Goal: Task Accomplishment & Management: Use online tool/utility

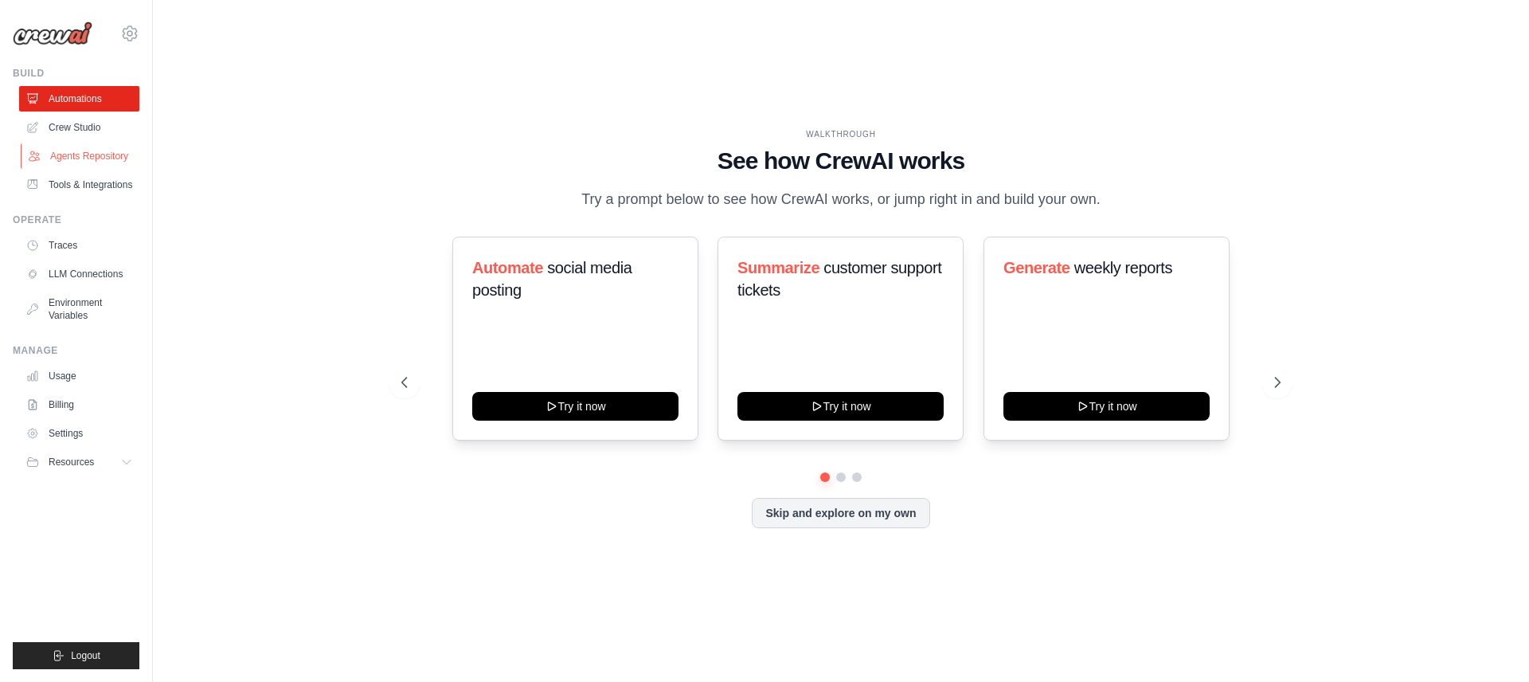
click at [87, 157] on link "Agents Repository" at bounding box center [81, 155] width 120 height 25
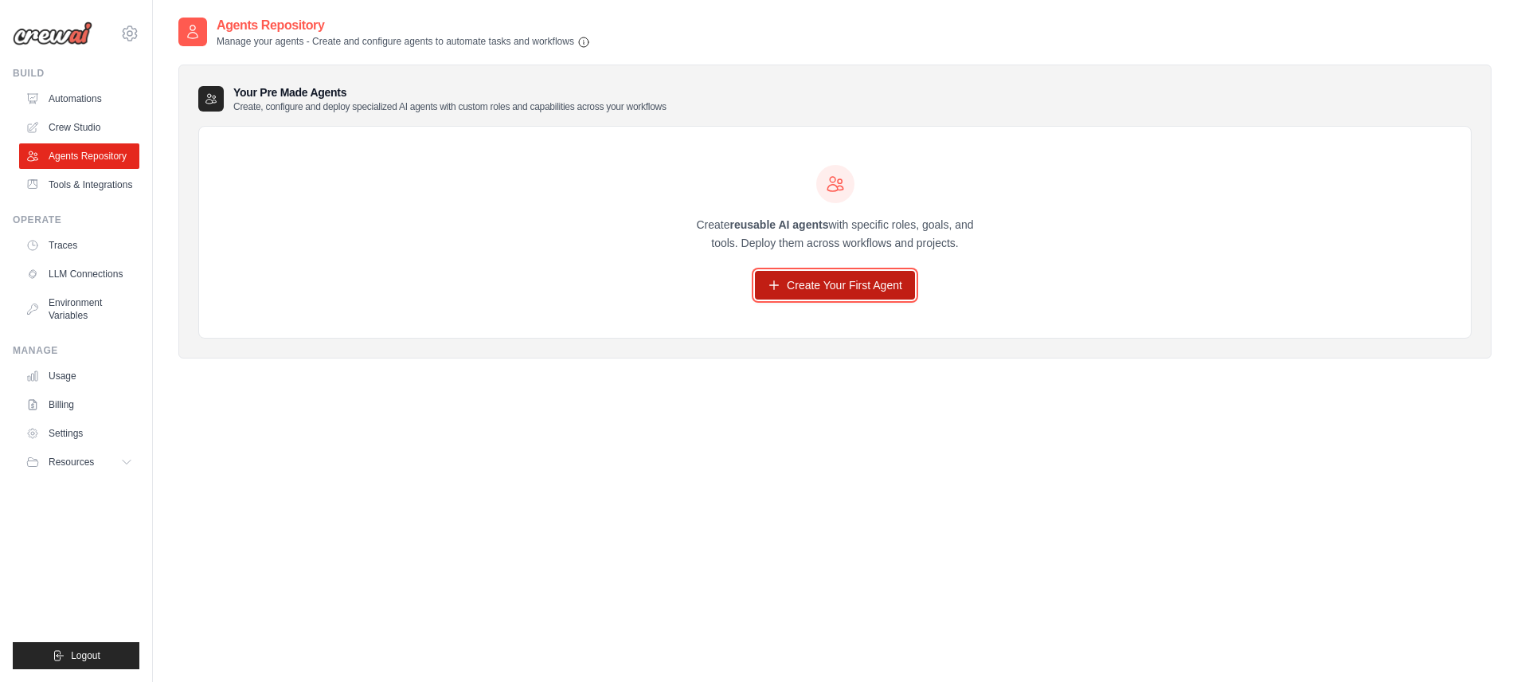
click at [841, 298] on link "Create Your First Agent" at bounding box center [835, 285] width 160 height 29
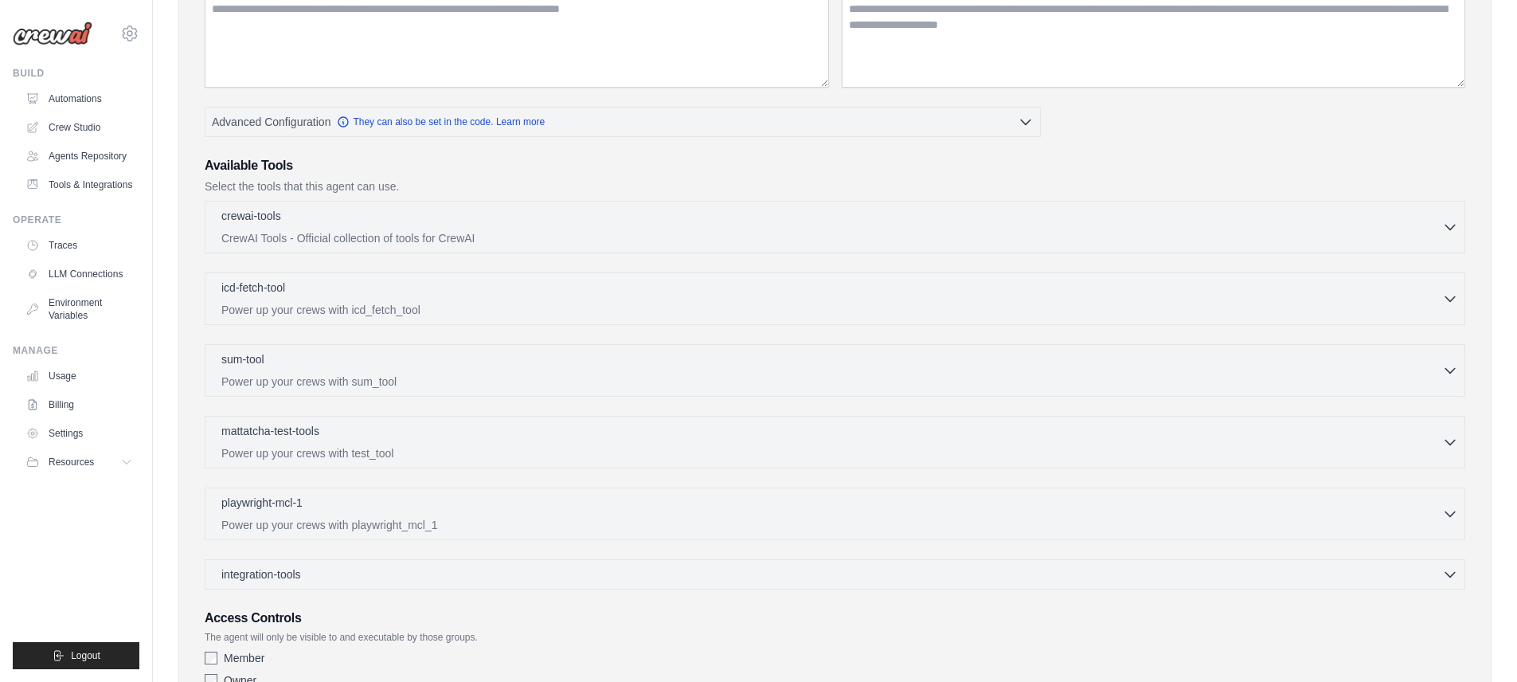
scroll to position [366, 0]
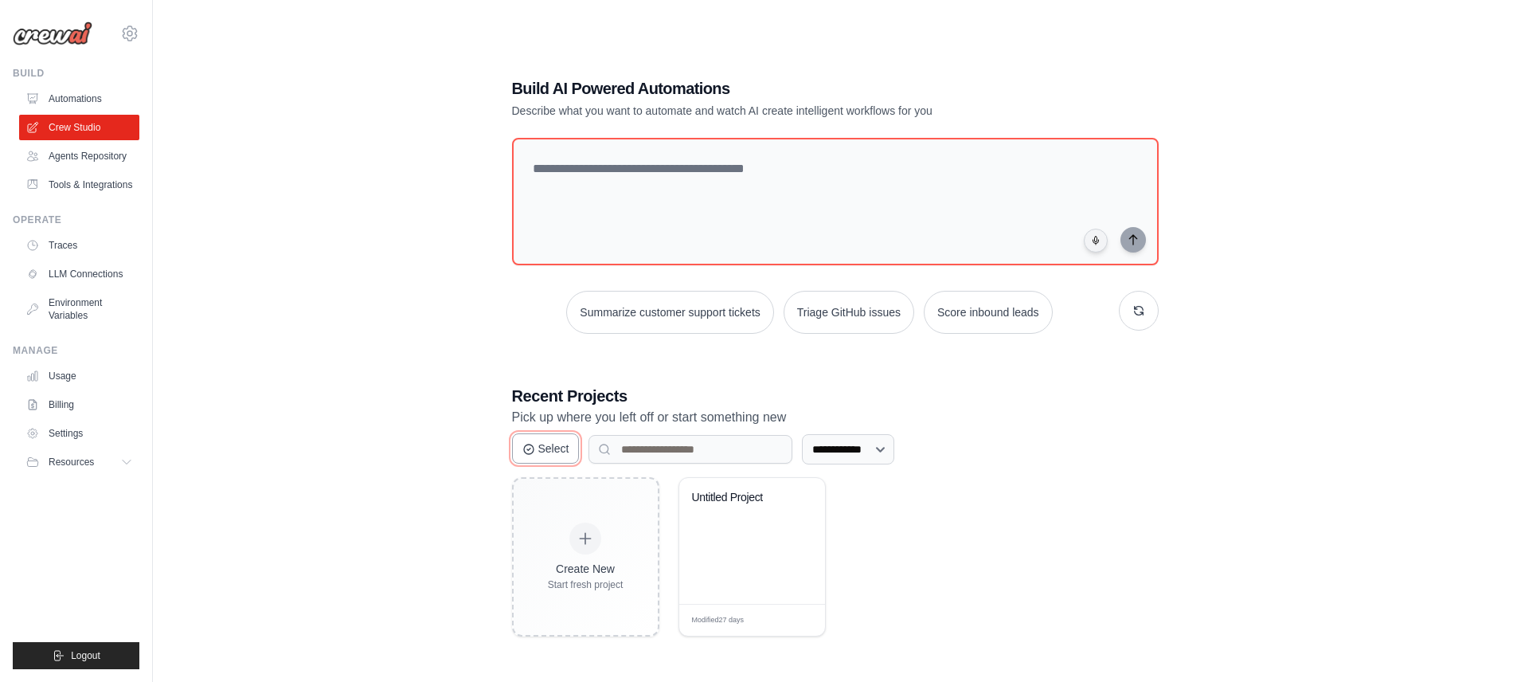
click at [561, 460] on button "Select" at bounding box center [546, 448] width 68 height 30
drag, startPoint x: 980, startPoint y: 456, endPoint x: 933, endPoint y: 420, distance: 59.6
click at [1042, 435] on div "**********" at bounding box center [835, 449] width 647 height 30
click at [61, 198] on link "Tools & Integrations" at bounding box center [81, 184] width 120 height 25
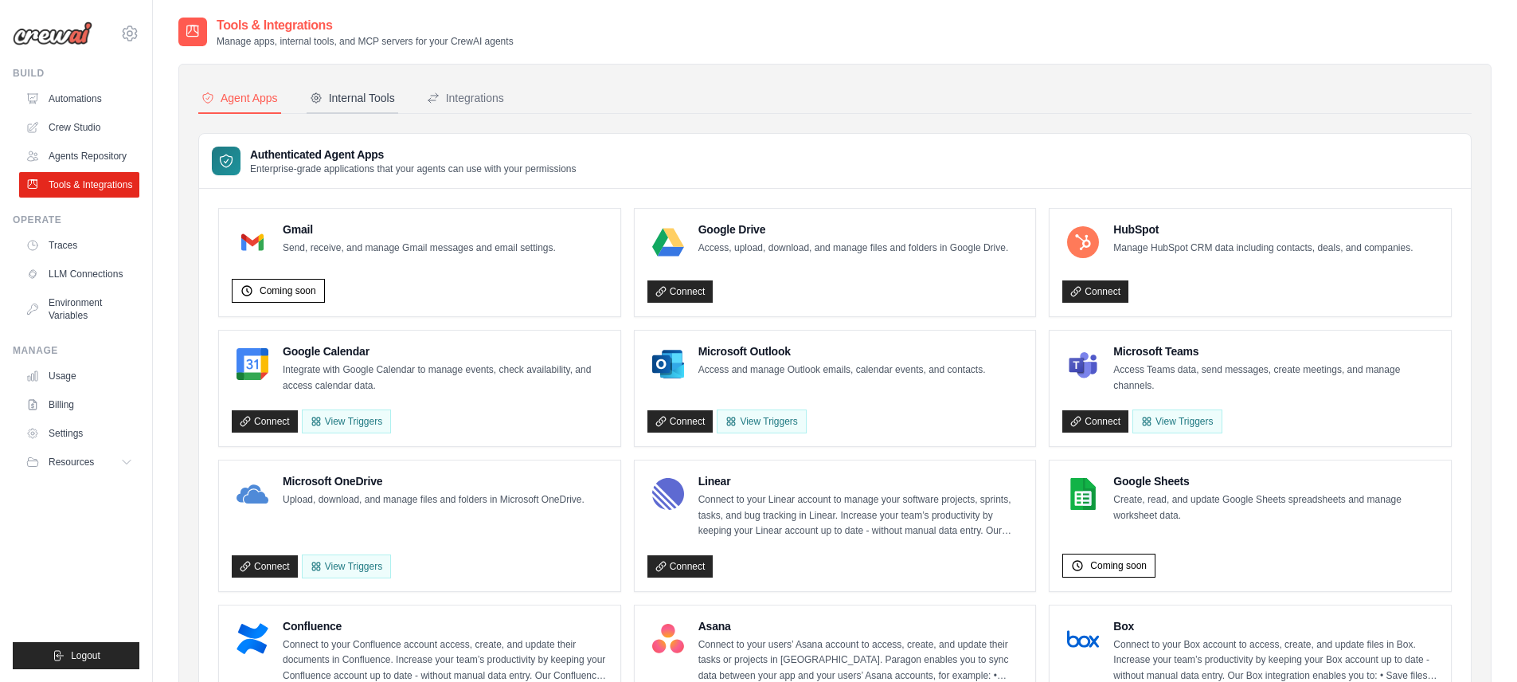
click at [349, 96] on div "Internal Tools" at bounding box center [352, 98] width 85 height 16
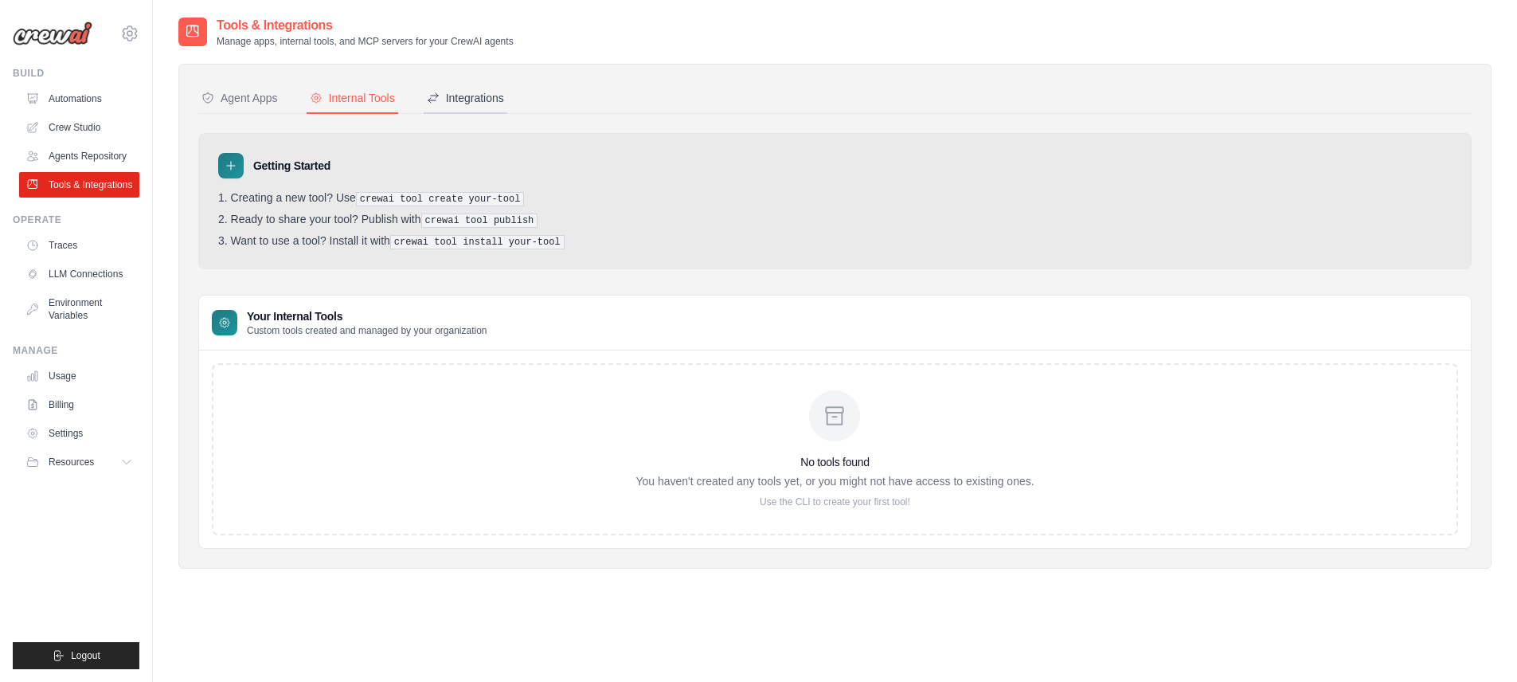
click at [504, 105] on div "Integrations" at bounding box center [465, 98] width 77 height 16
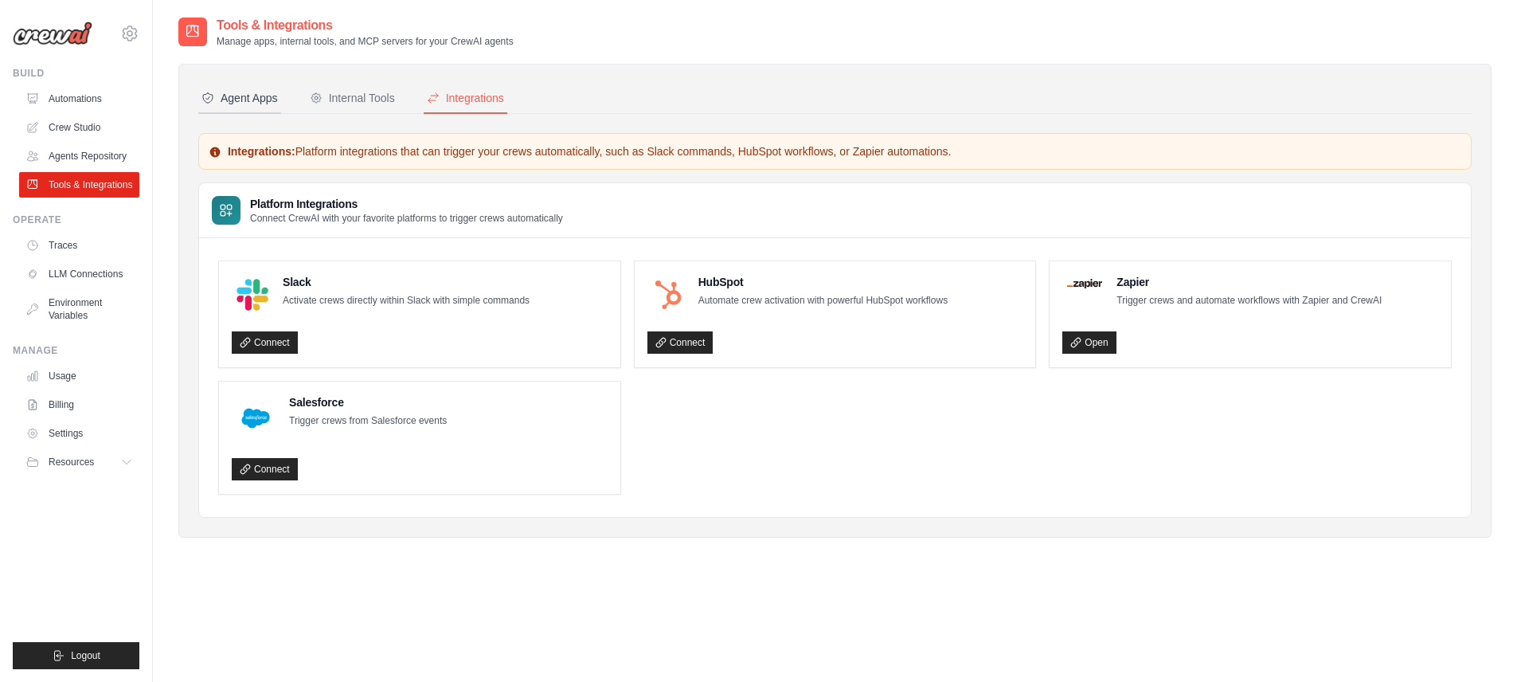
click at [252, 89] on button "Agent Apps" at bounding box center [239, 99] width 83 height 30
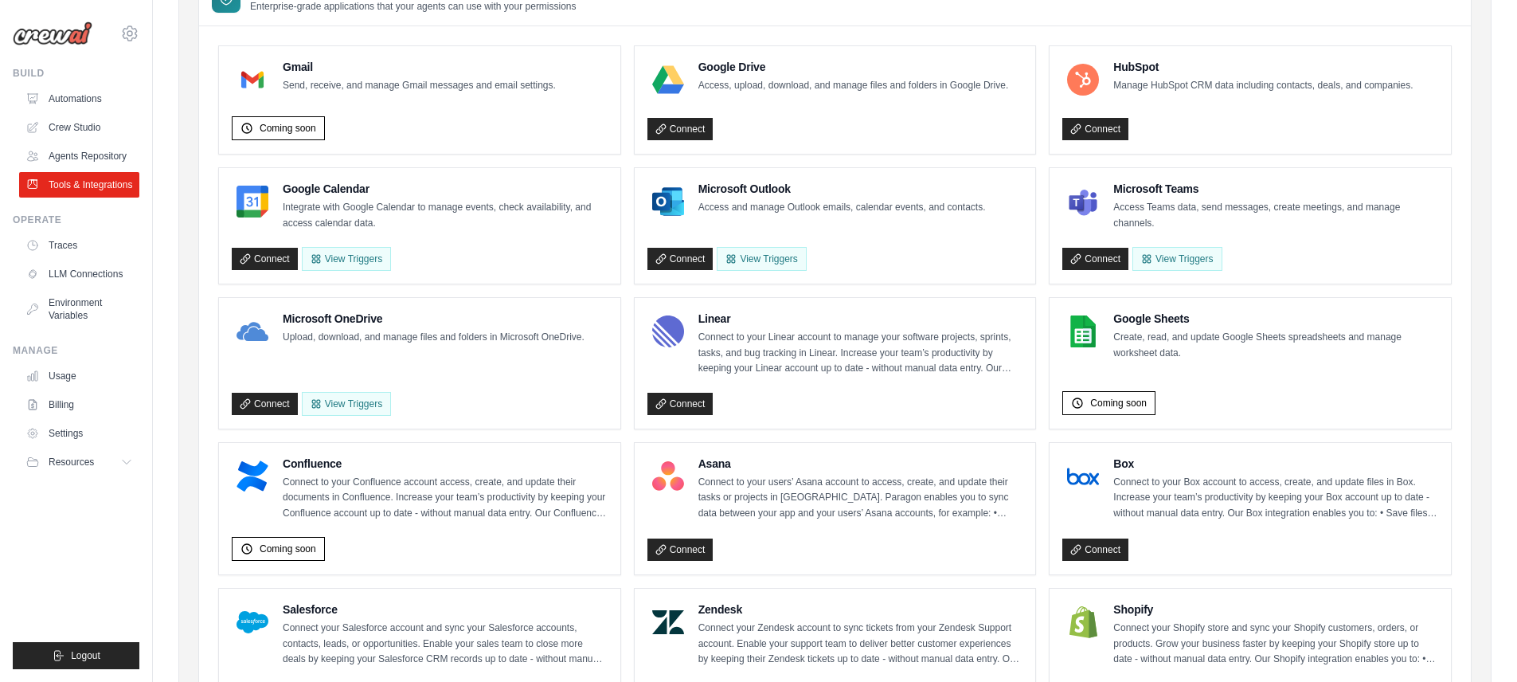
scroll to position [161, 0]
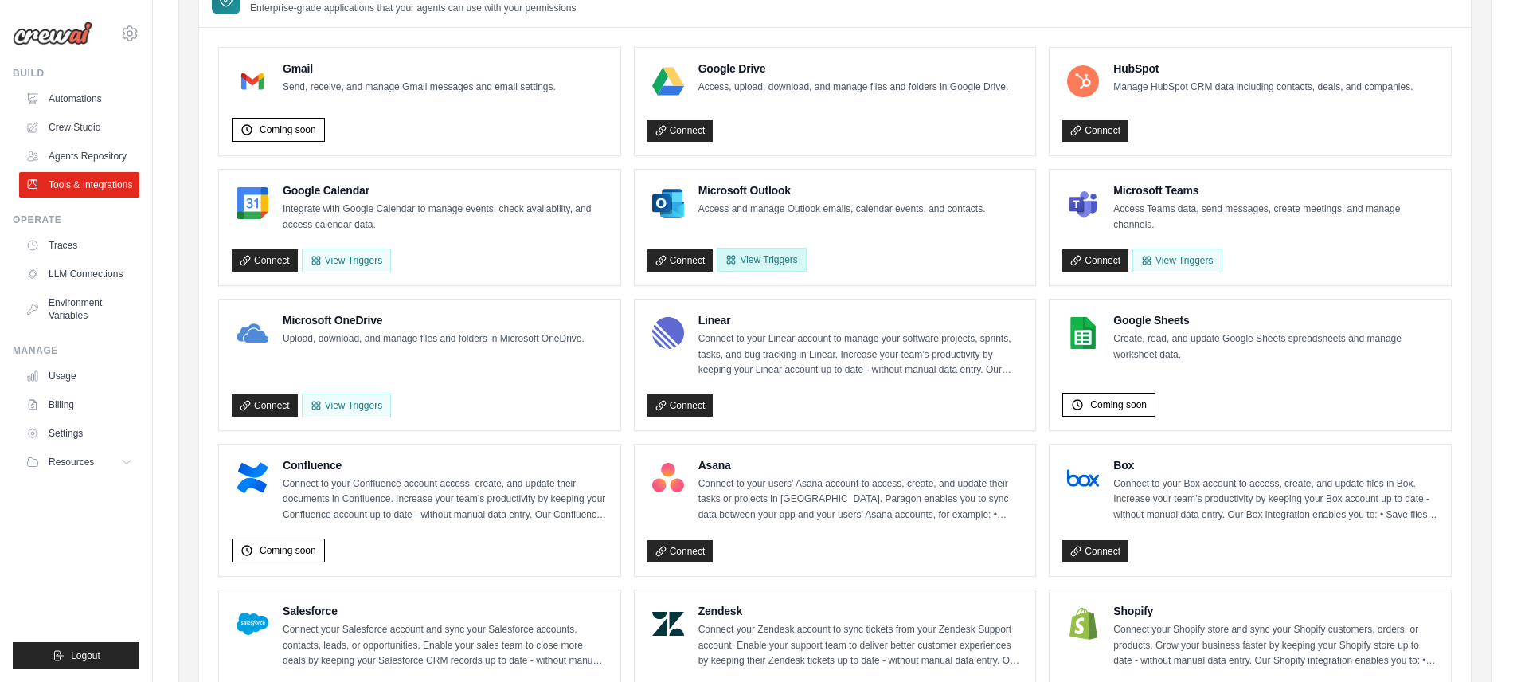
click at [761, 265] on button "View Triggers" at bounding box center [761, 260] width 89 height 24
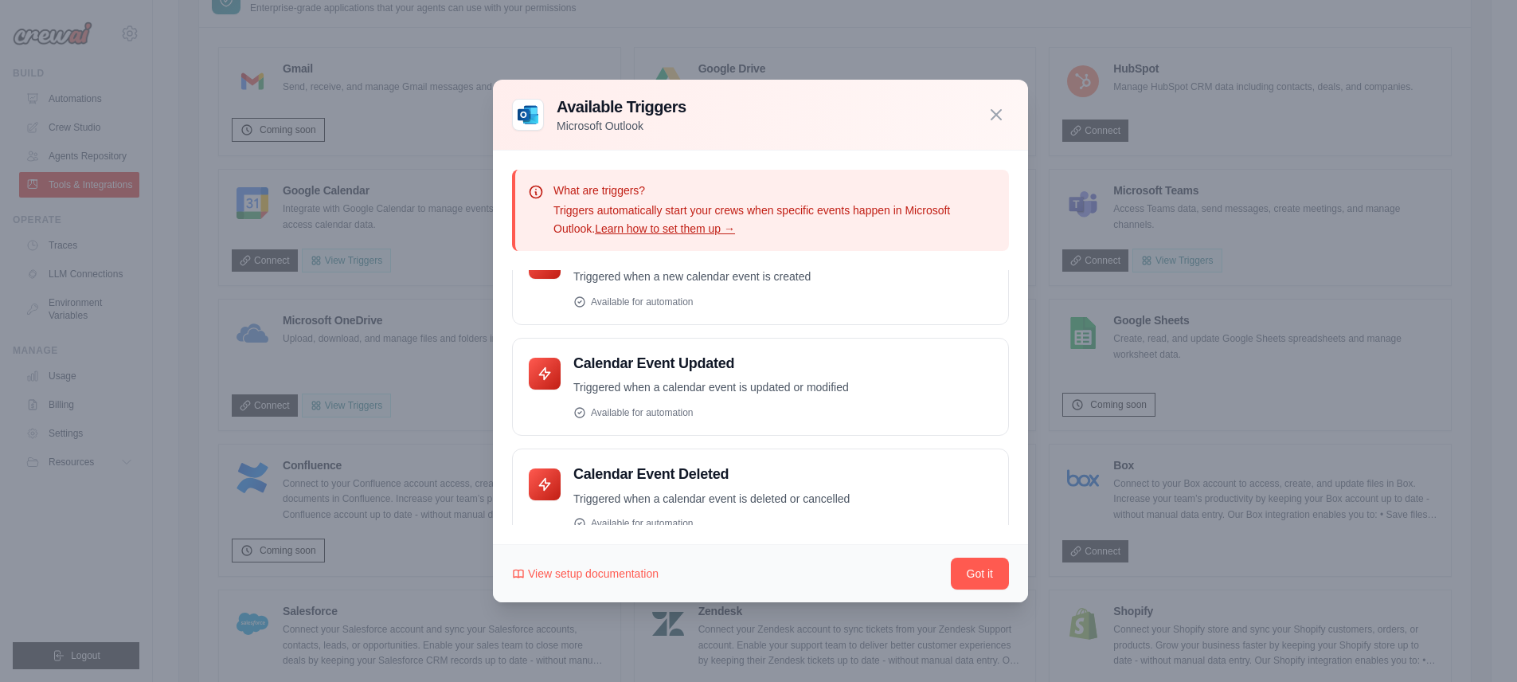
scroll to position [397, 0]
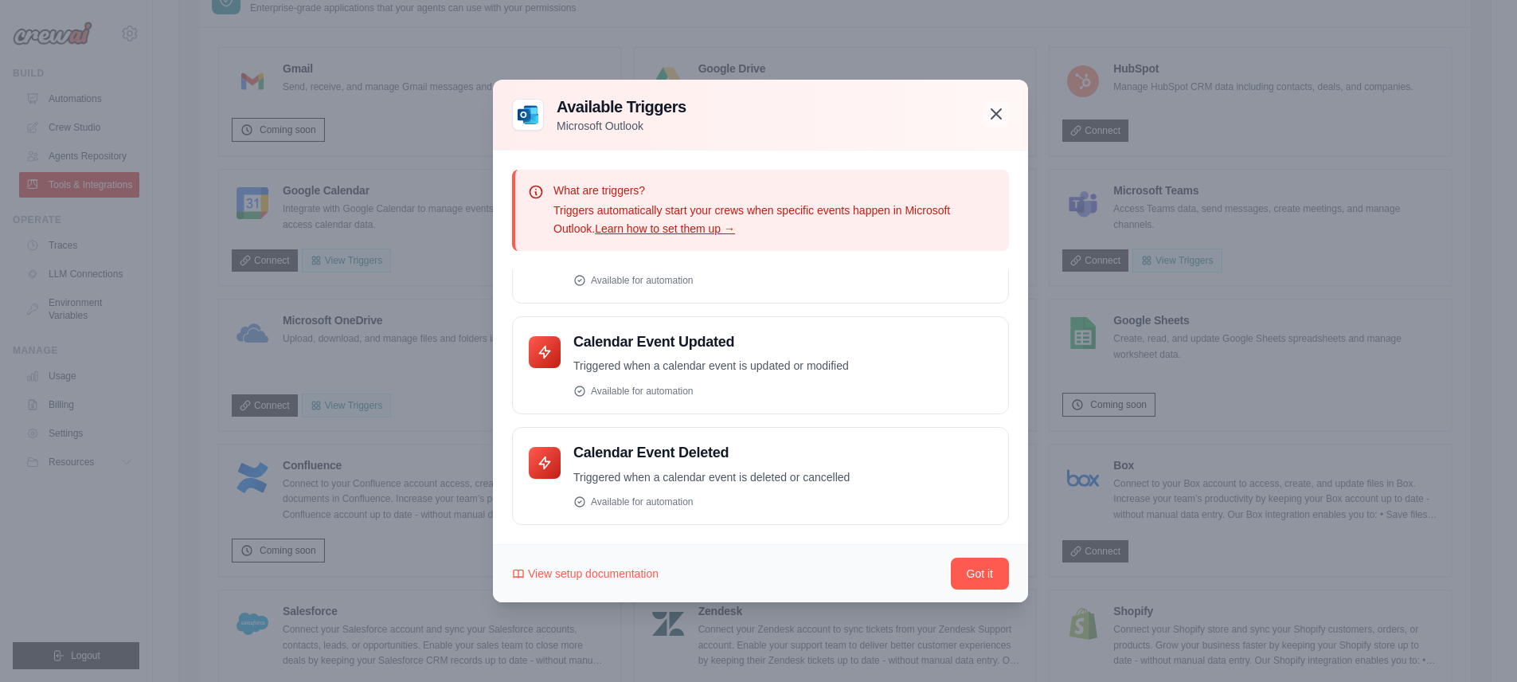
click at [991, 111] on icon "button" at bounding box center [996, 113] width 19 height 19
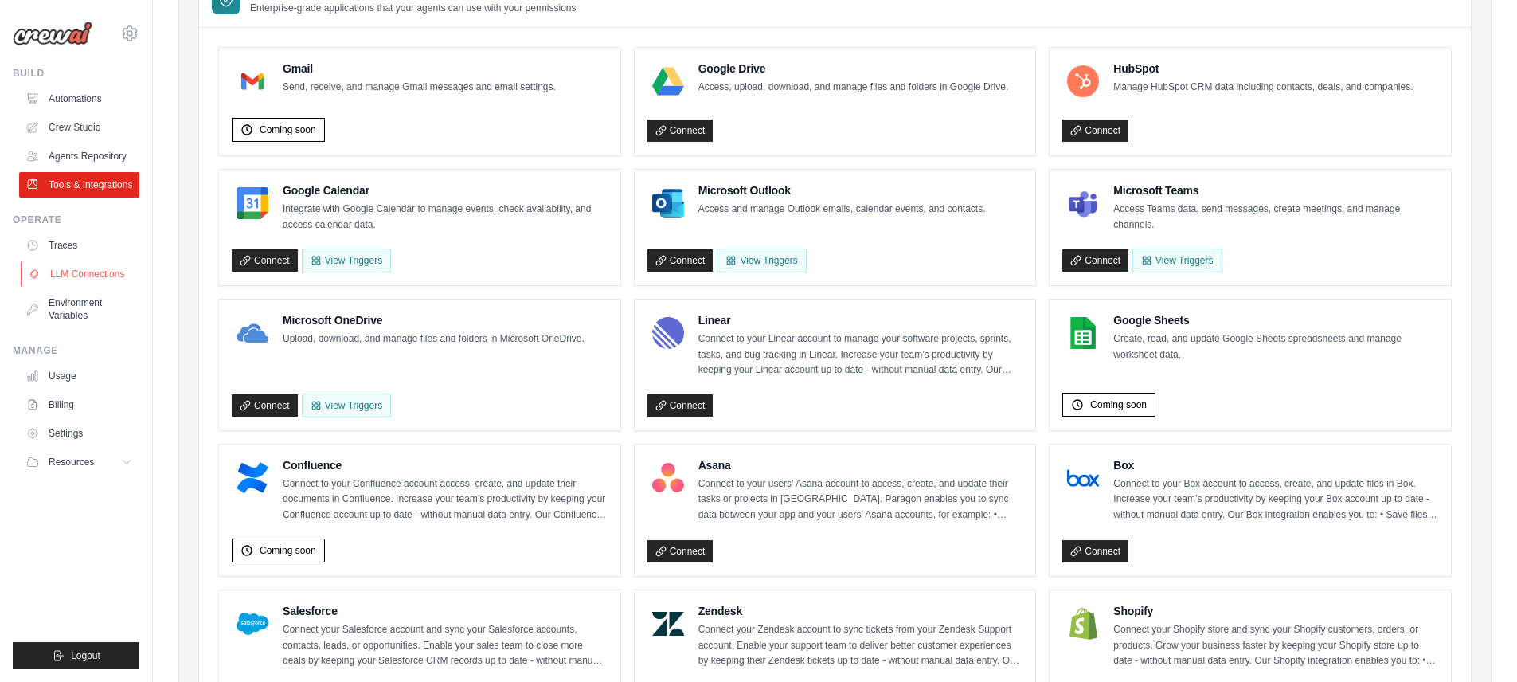
click at [101, 287] on link "LLM Connections" at bounding box center [81, 273] width 120 height 25
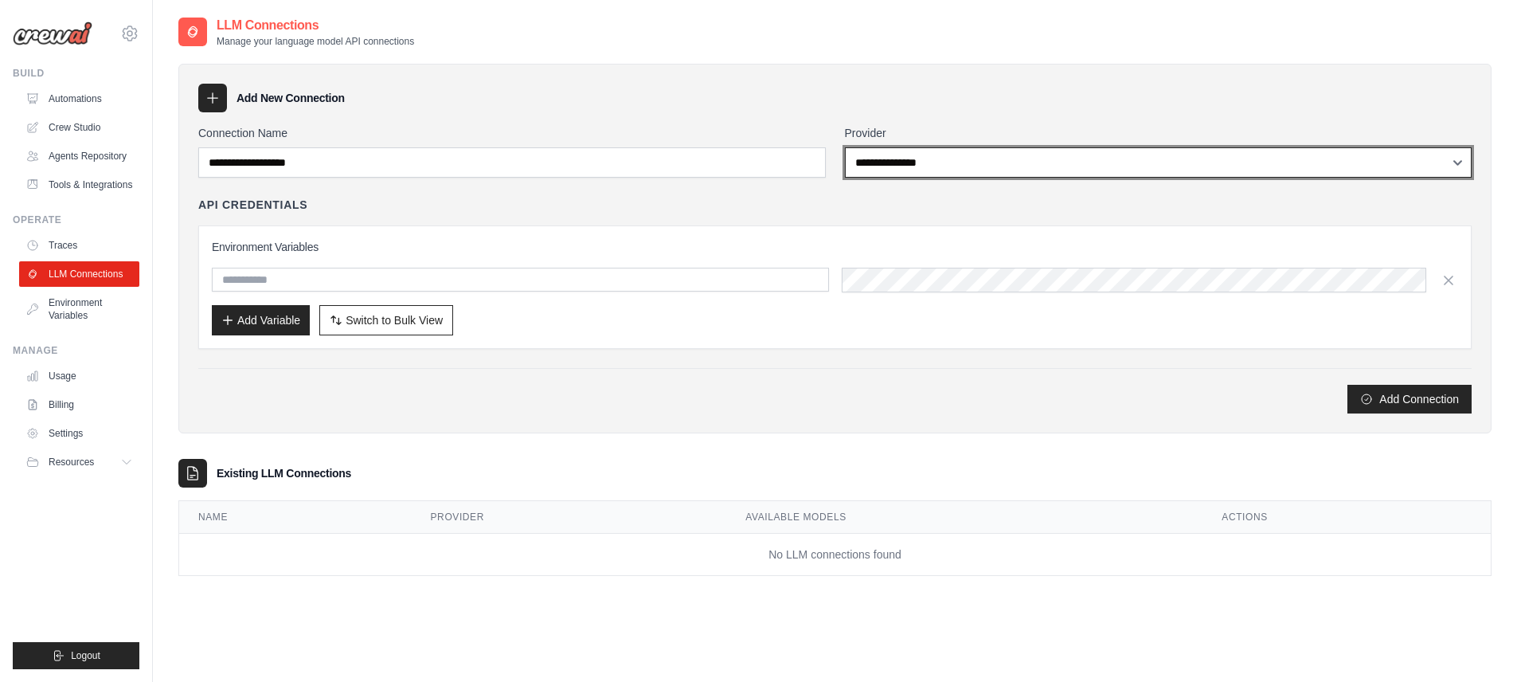
drag, startPoint x: 1004, startPoint y: 166, endPoint x: 530, endPoint y: 428, distance: 542.6
click at [530, 428] on div "**********" at bounding box center [834, 249] width 1313 height 370
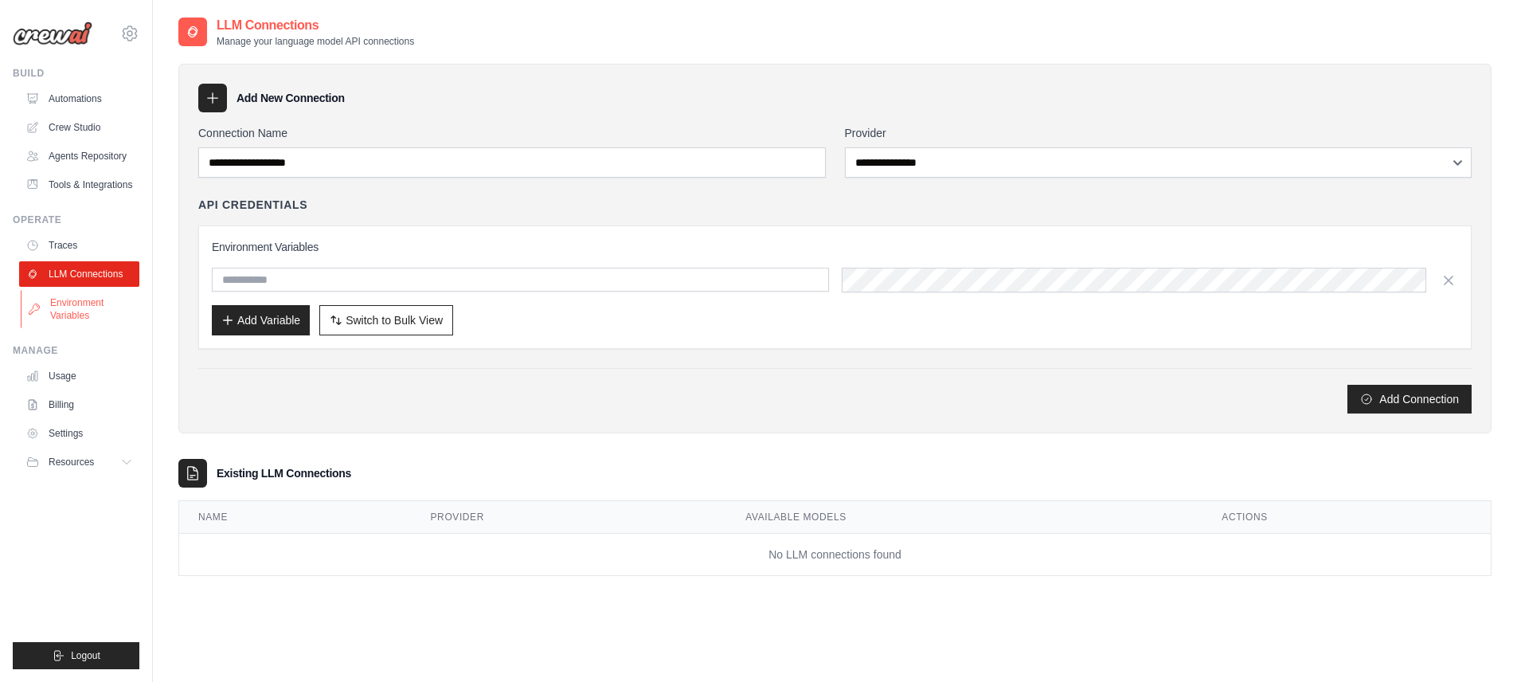
click at [91, 328] on link "Environment Variables" at bounding box center [81, 309] width 120 height 38
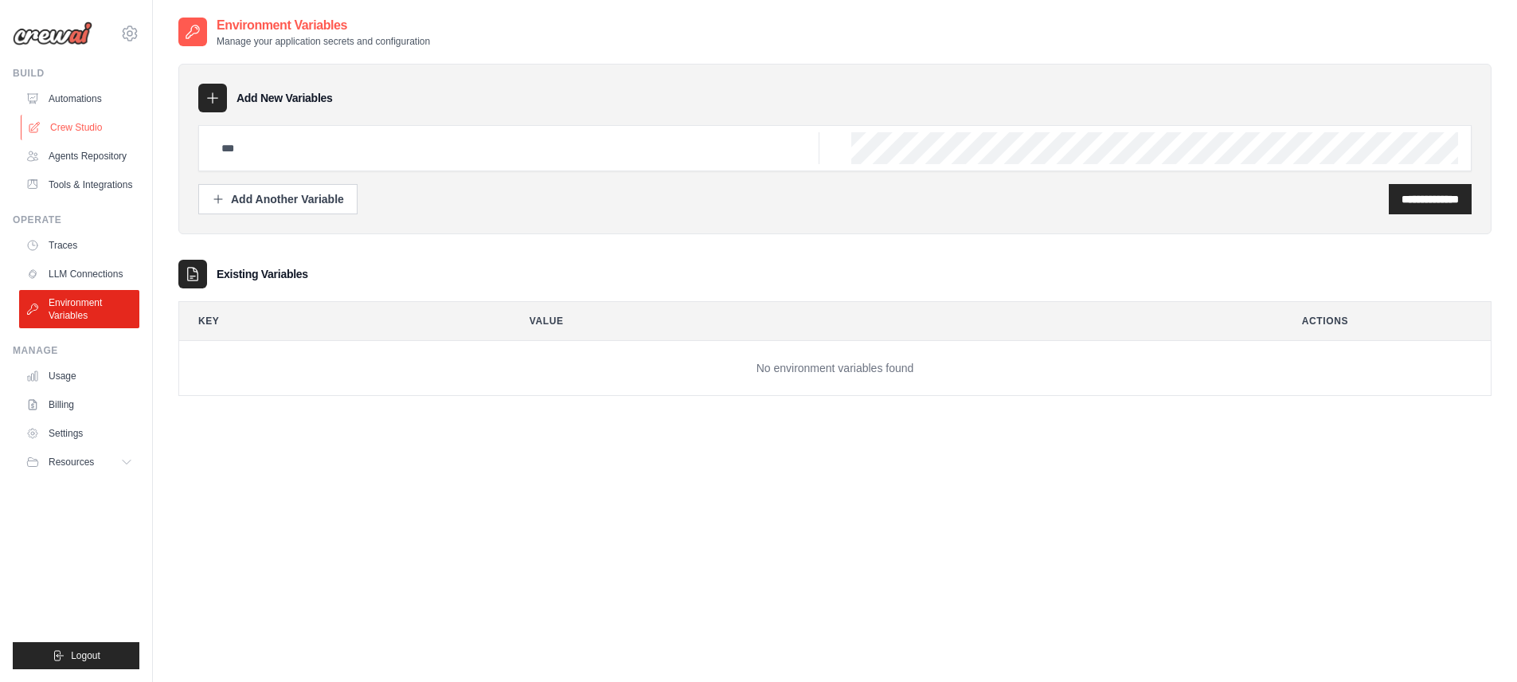
click at [88, 134] on link "Crew Studio" at bounding box center [81, 127] width 120 height 25
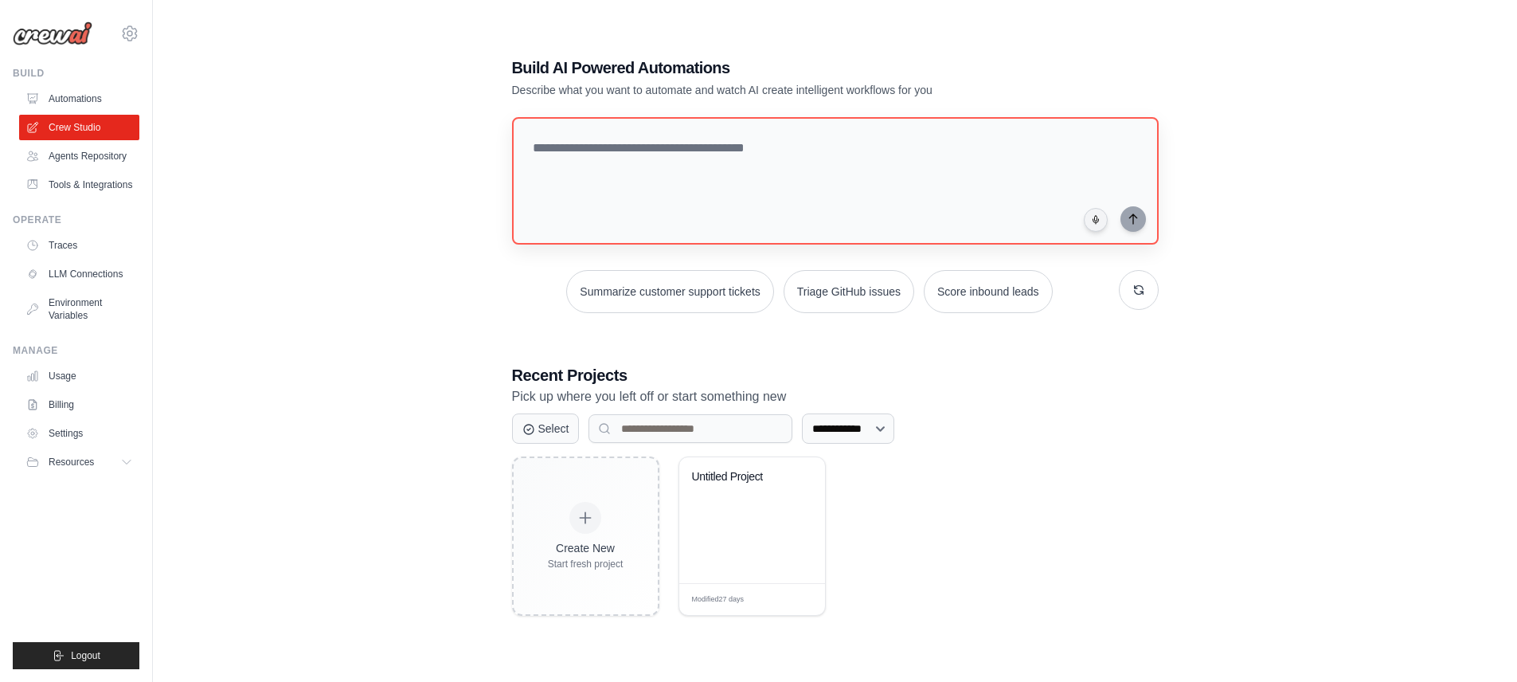
scroll to position [32, 0]
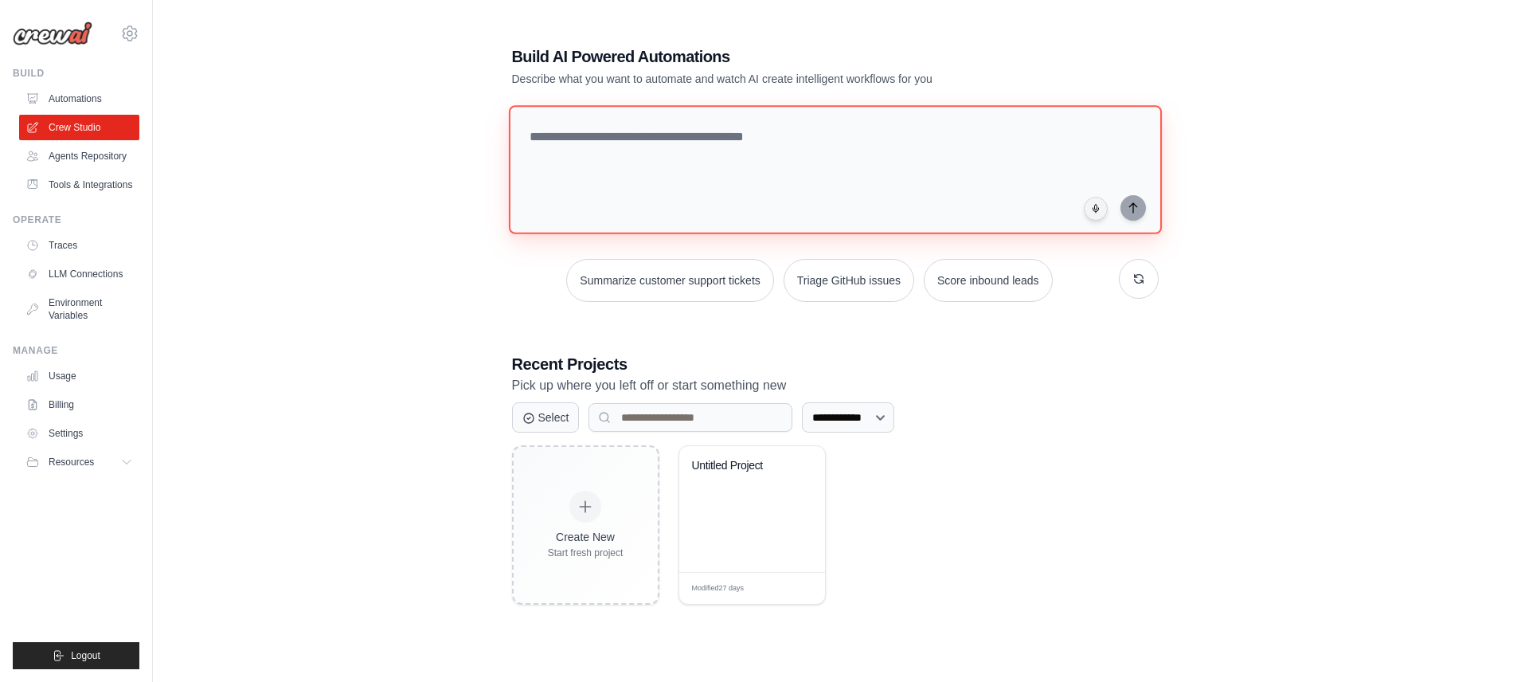
click at [737, 190] on textarea at bounding box center [834, 169] width 653 height 129
type textarea "*"
type textarea "**********"
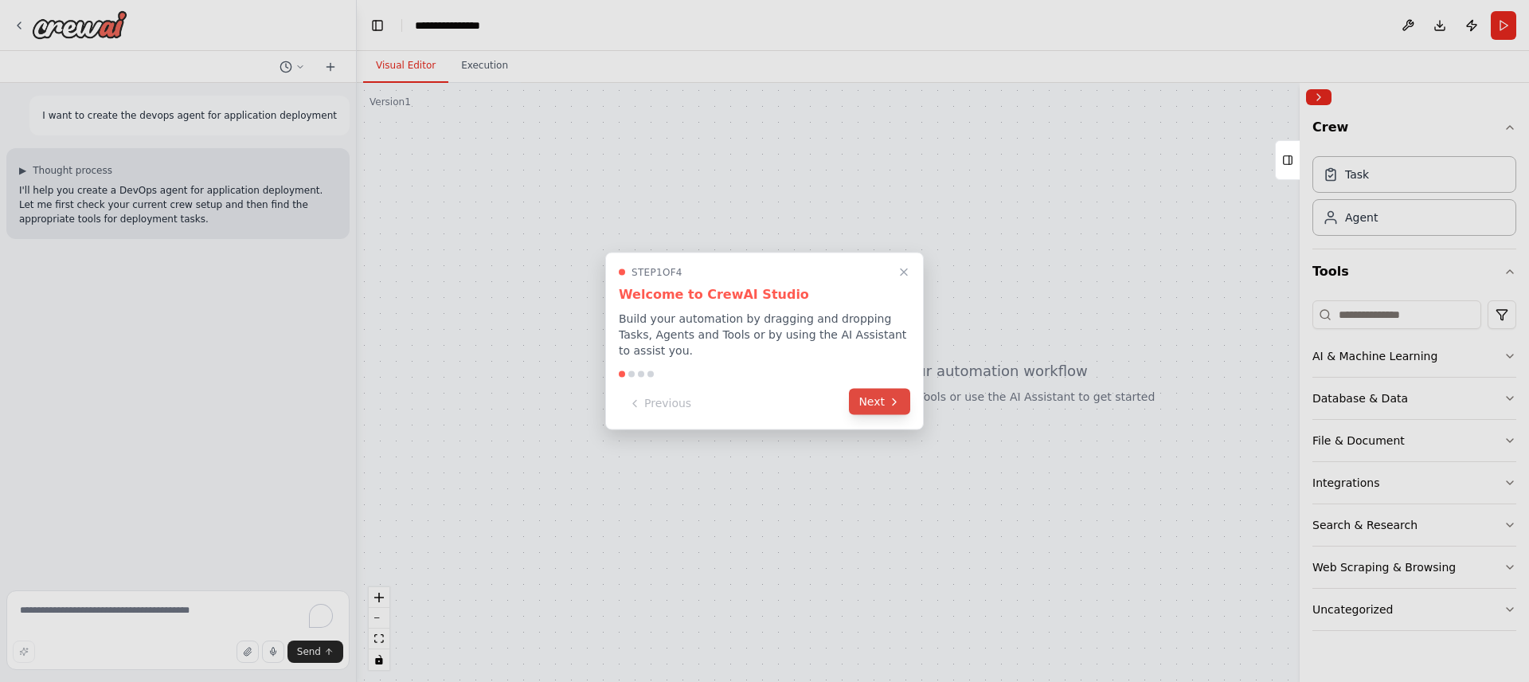
click at [882, 389] on button "Next" at bounding box center [879, 402] width 61 height 26
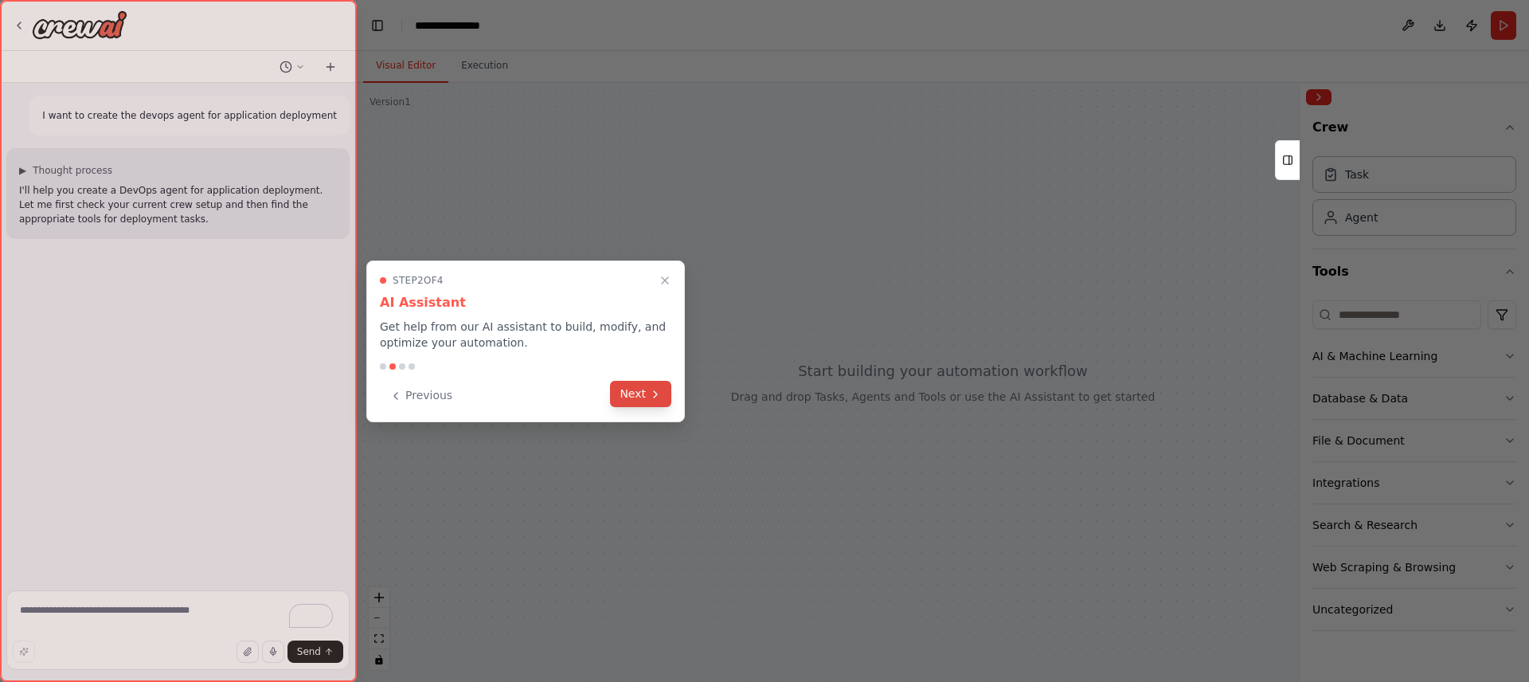
click at [629, 401] on button "Next" at bounding box center [640, 394] width 61 height 26
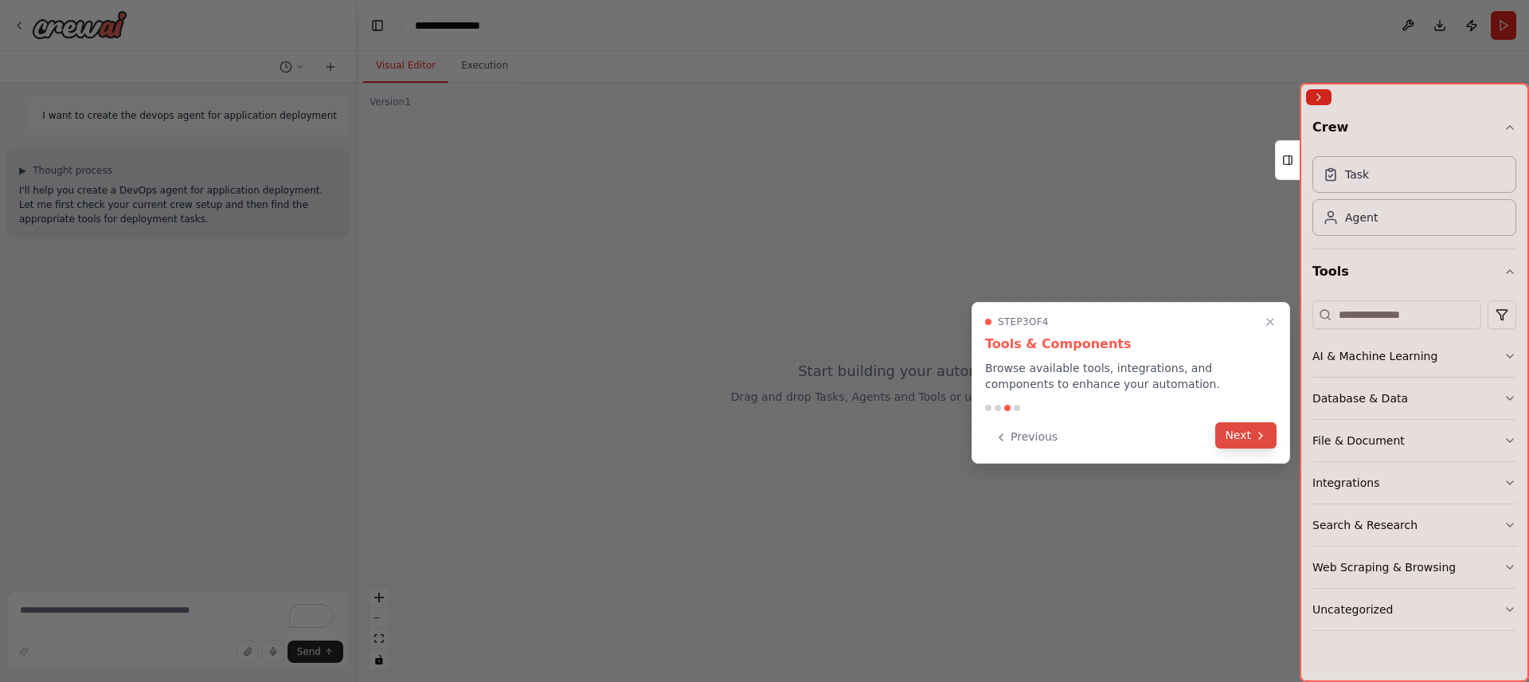
click at [1236, 442] on button "Next" at bounding box center [1245, 435] width 61 height 26
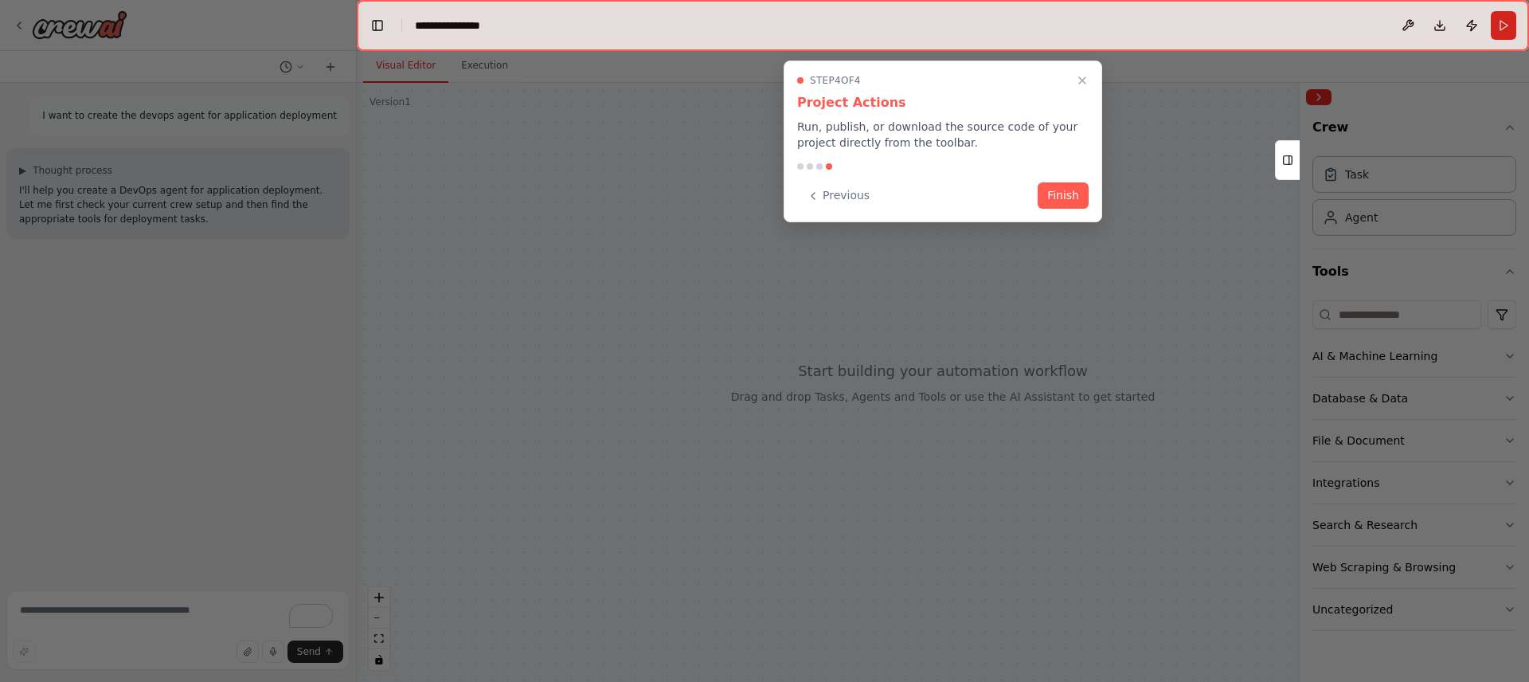
click at [1059, 178] on div "Step 4 of 4 Project Actions Run, publish, or download the source code of your p…" at bounding box center [943, 142] width 319 height 162
click at [1062, 205] on button "Finish" at bounding box center [1063, 194] width 51 height 26
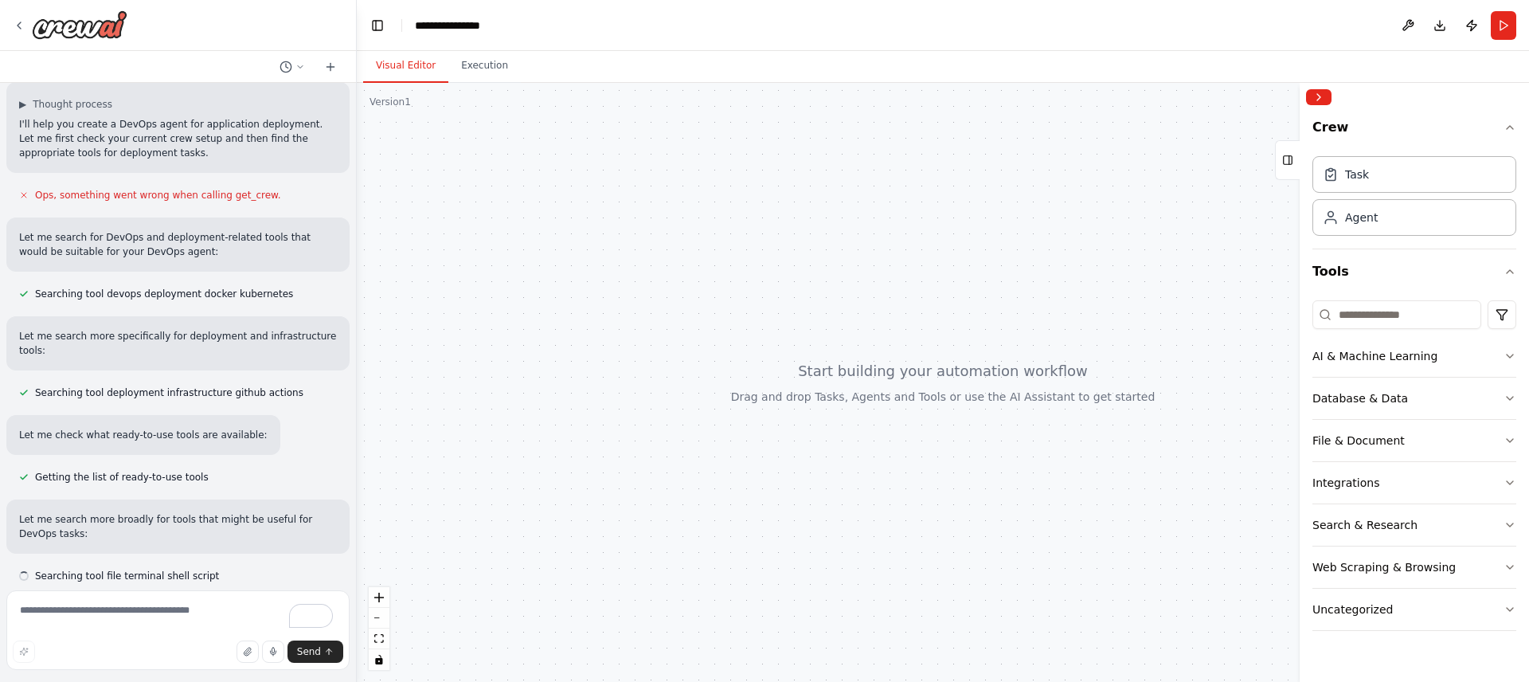
scroll to position [80, 0]
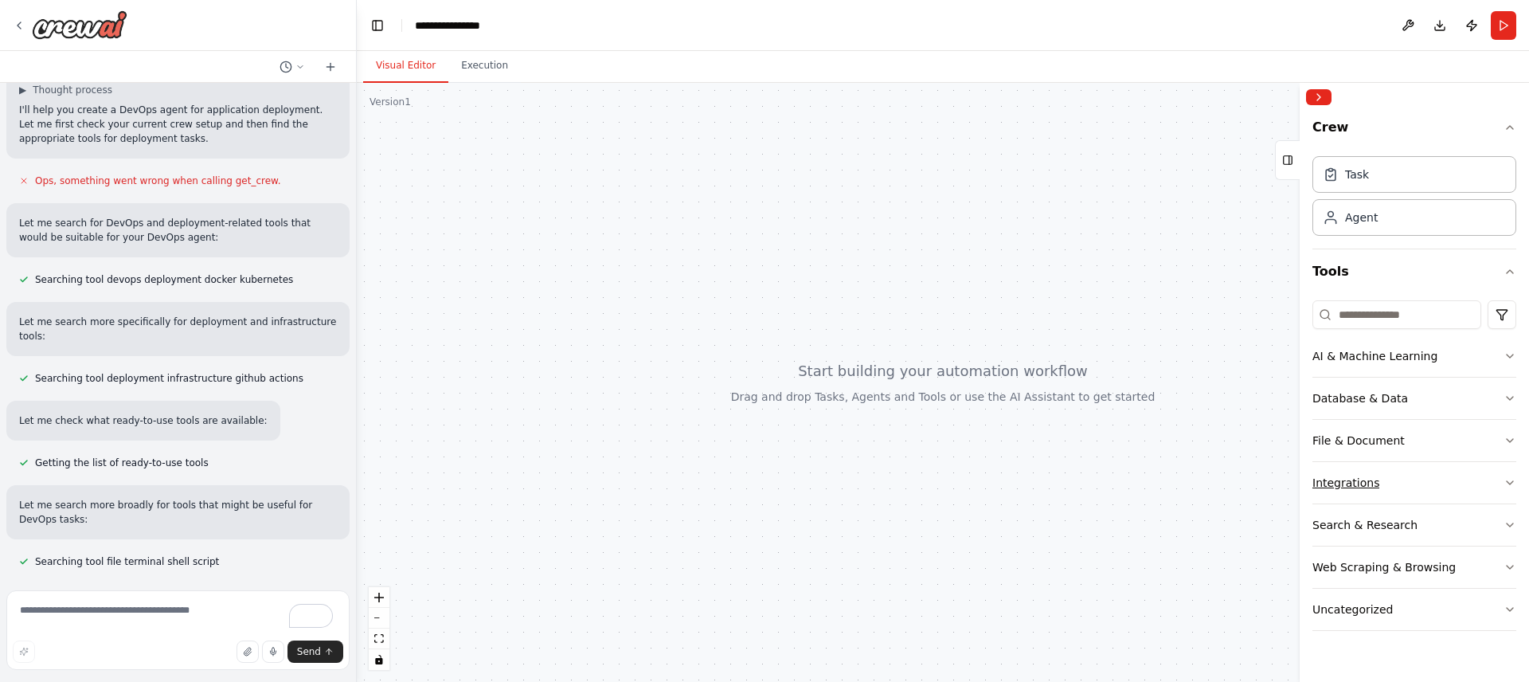
click at [1453, 487] on button "Integrations" at bounding box center [1414, 482] width 204 height 41
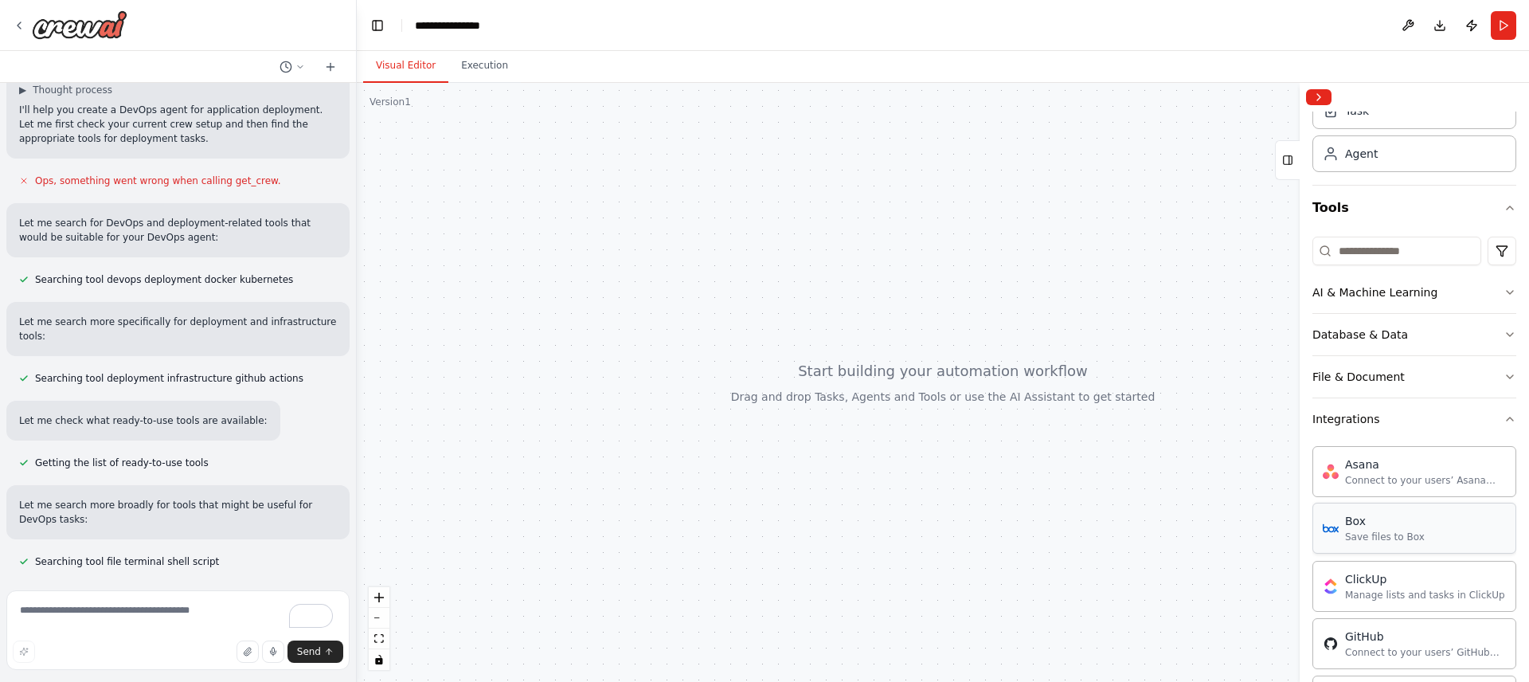
scroll to position [96, 0]
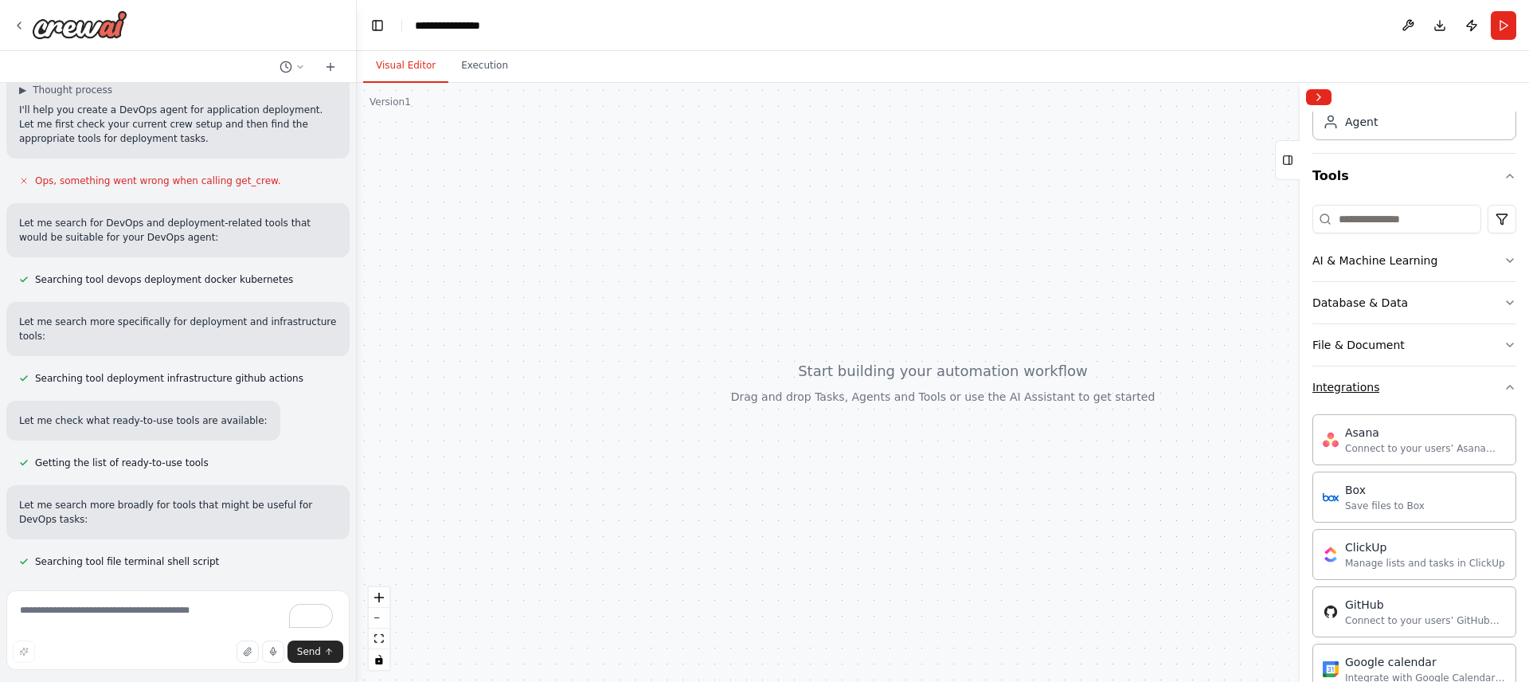
click at [1438, 387] on button "Integrations" at bounding box center [1414, 386] width 204 height 41
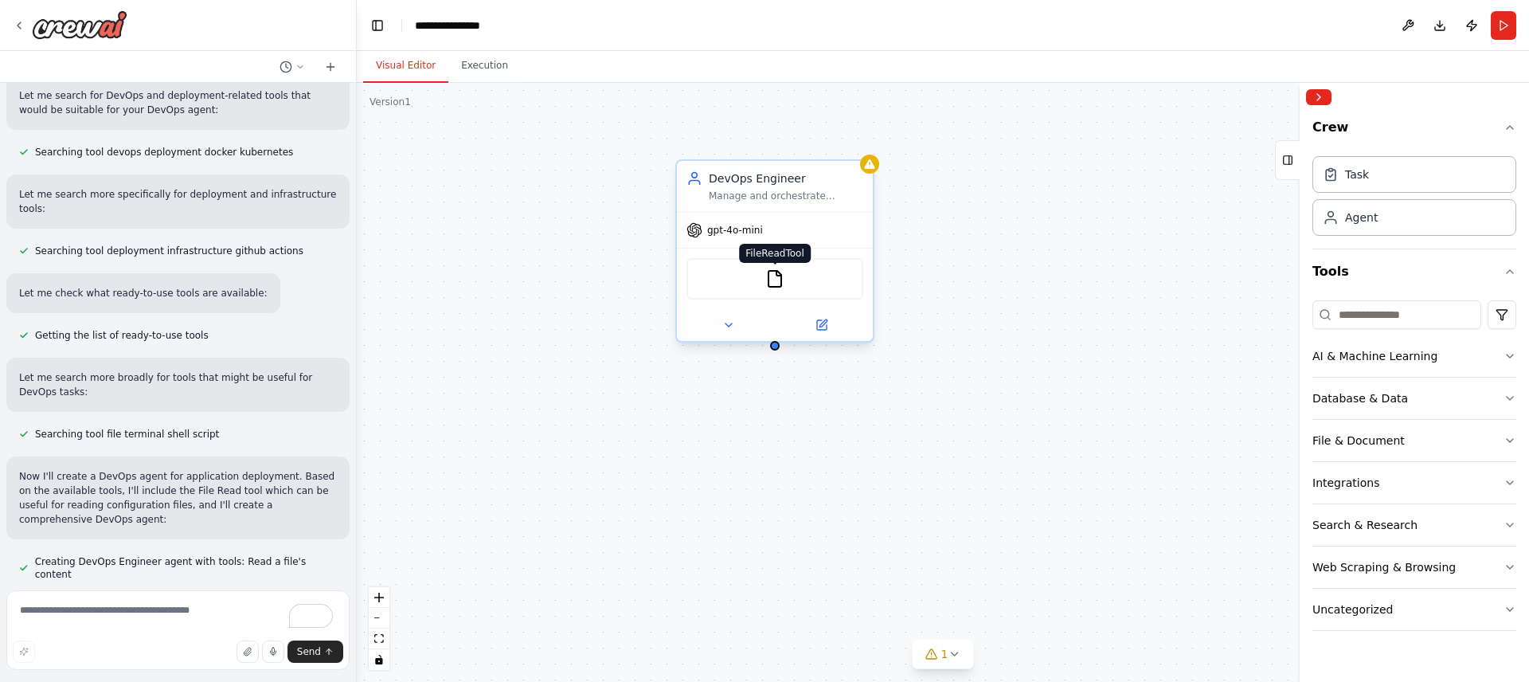
scroll to position [260, 0]
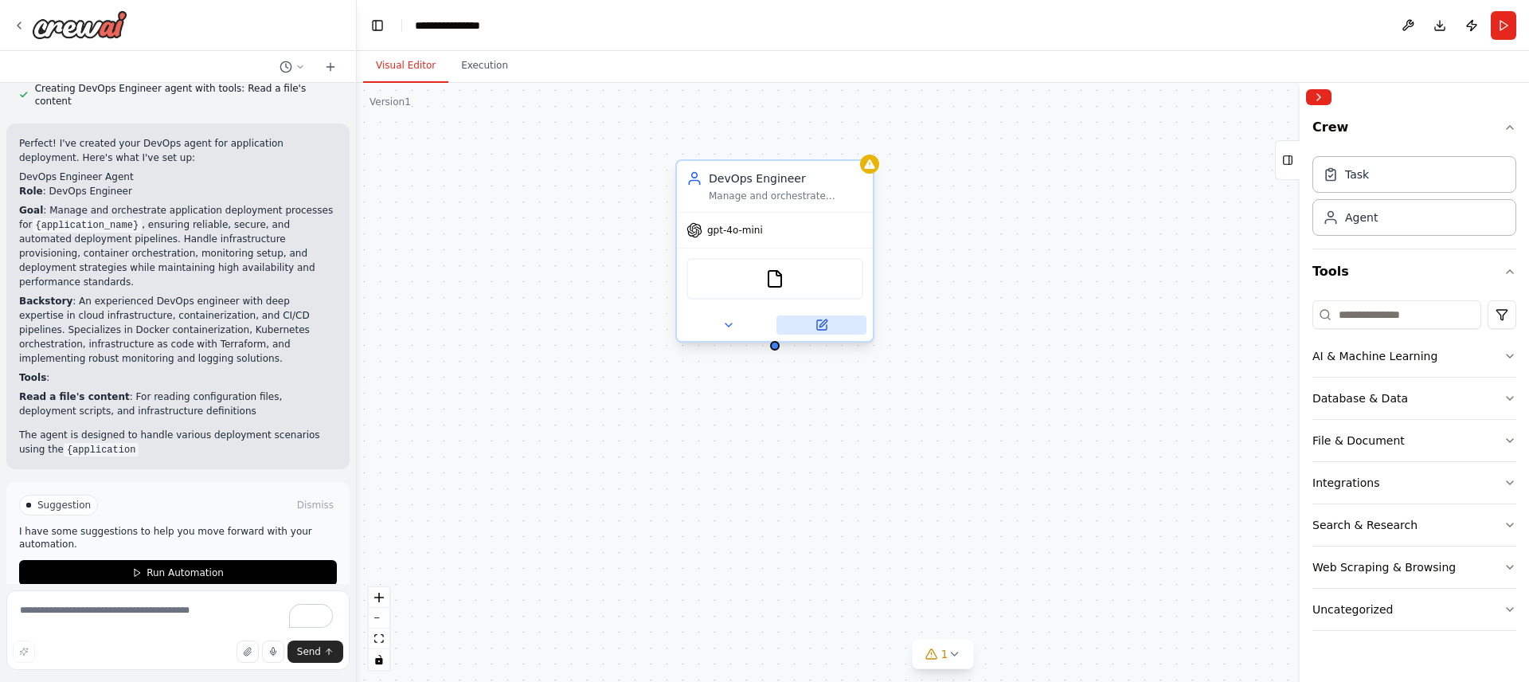
click at [826, 319] on icon at bounding box center [822, 325] width 13 height 13
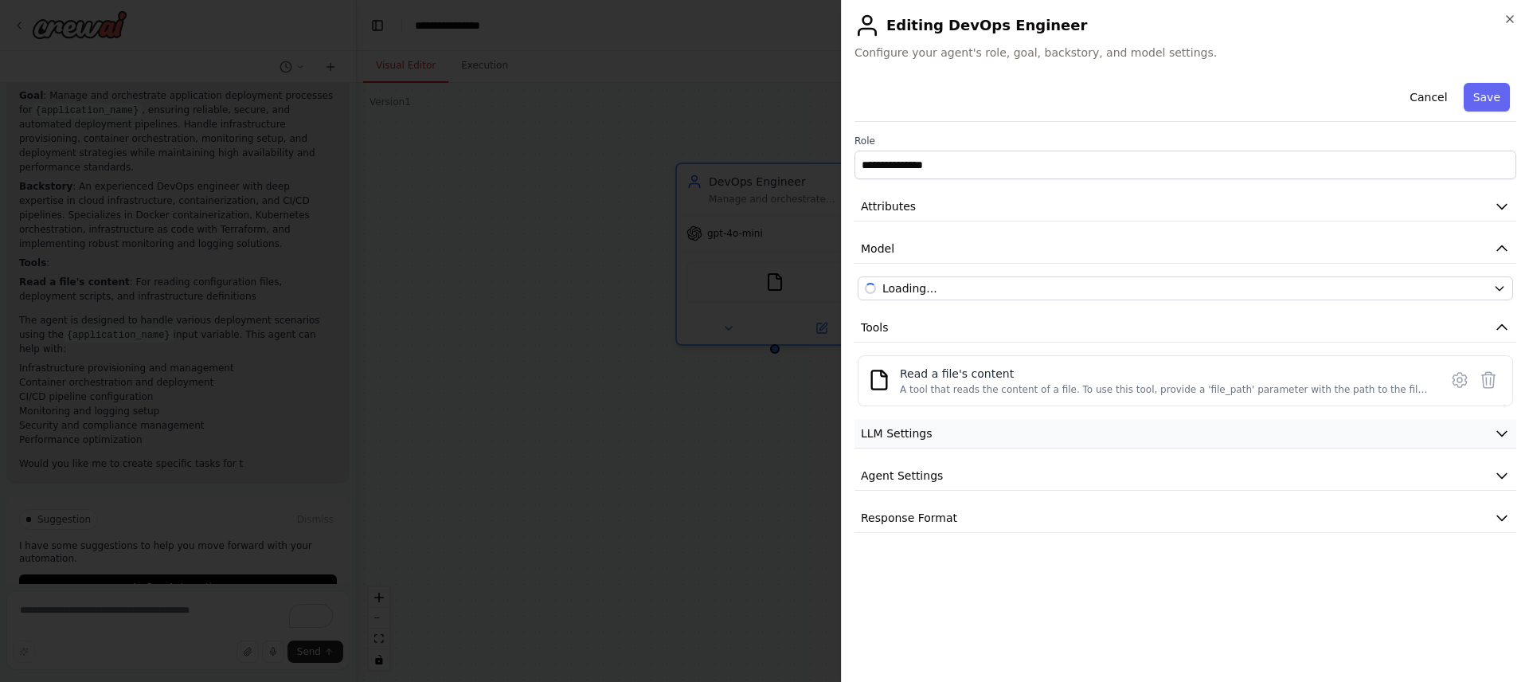
click at [1035, 443] on button "LLM Settings" at bounding box center [1186, 433] width 662 height 29
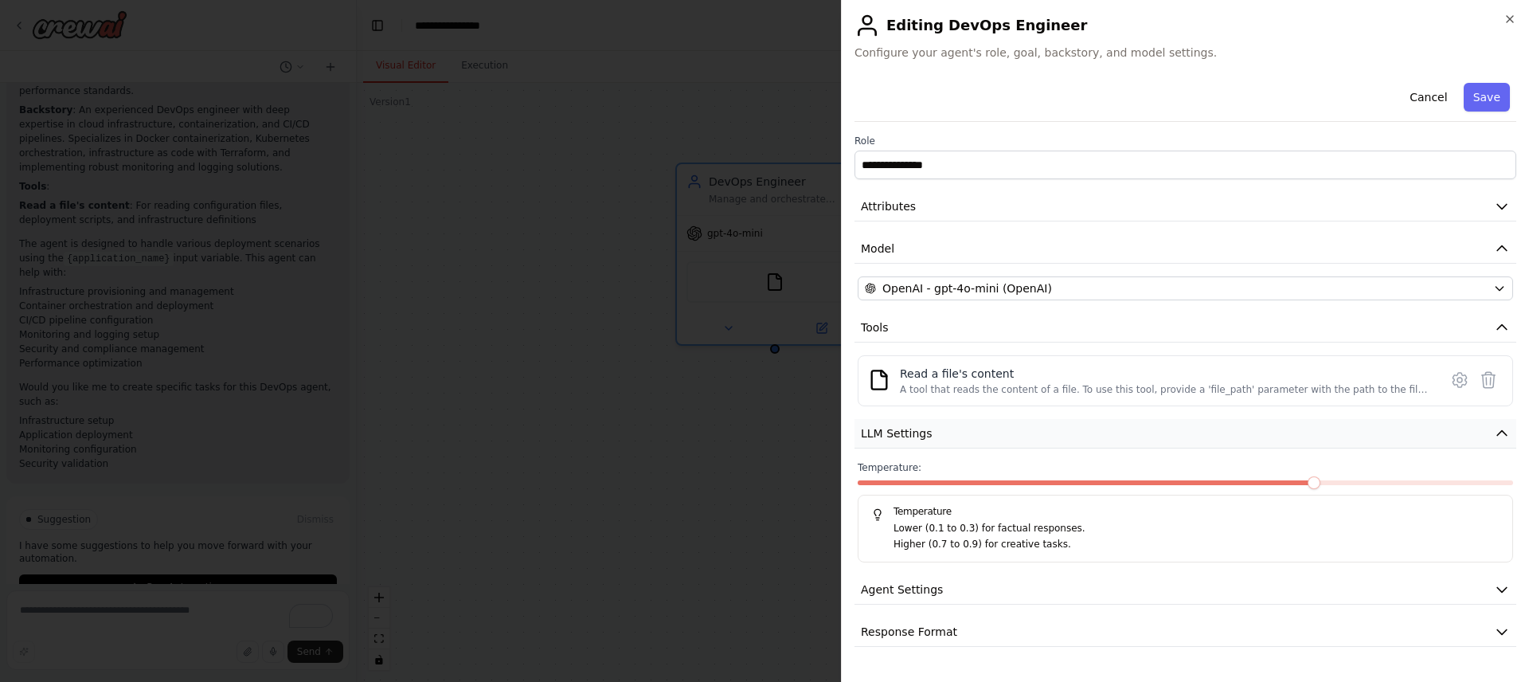
scroll to position [886, 0]
click at [1052, 427] on button "LLM Settings" at bounding box center [1186, 433] width 662 height 29
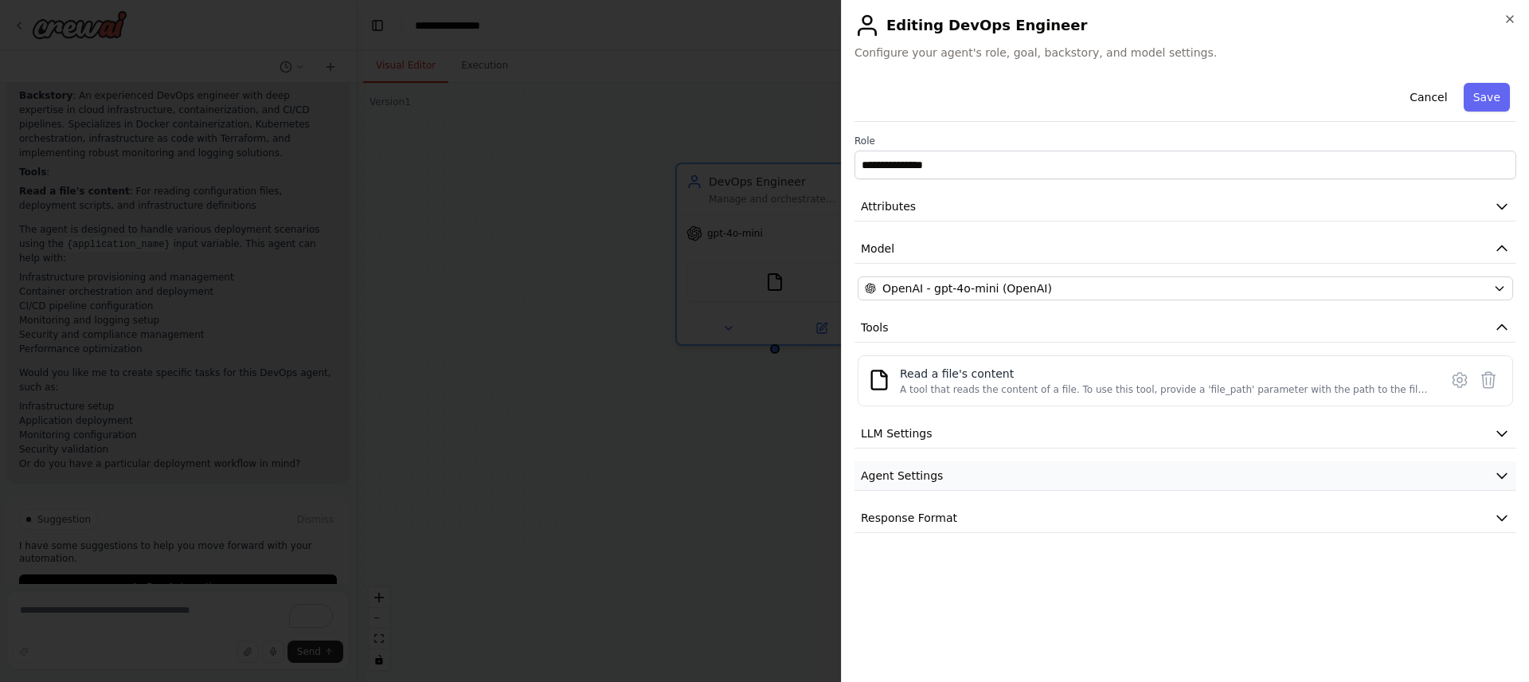
click at [976, 476] on button "Agent Settings" at bounding box center [1186, 475] width 662 height 29
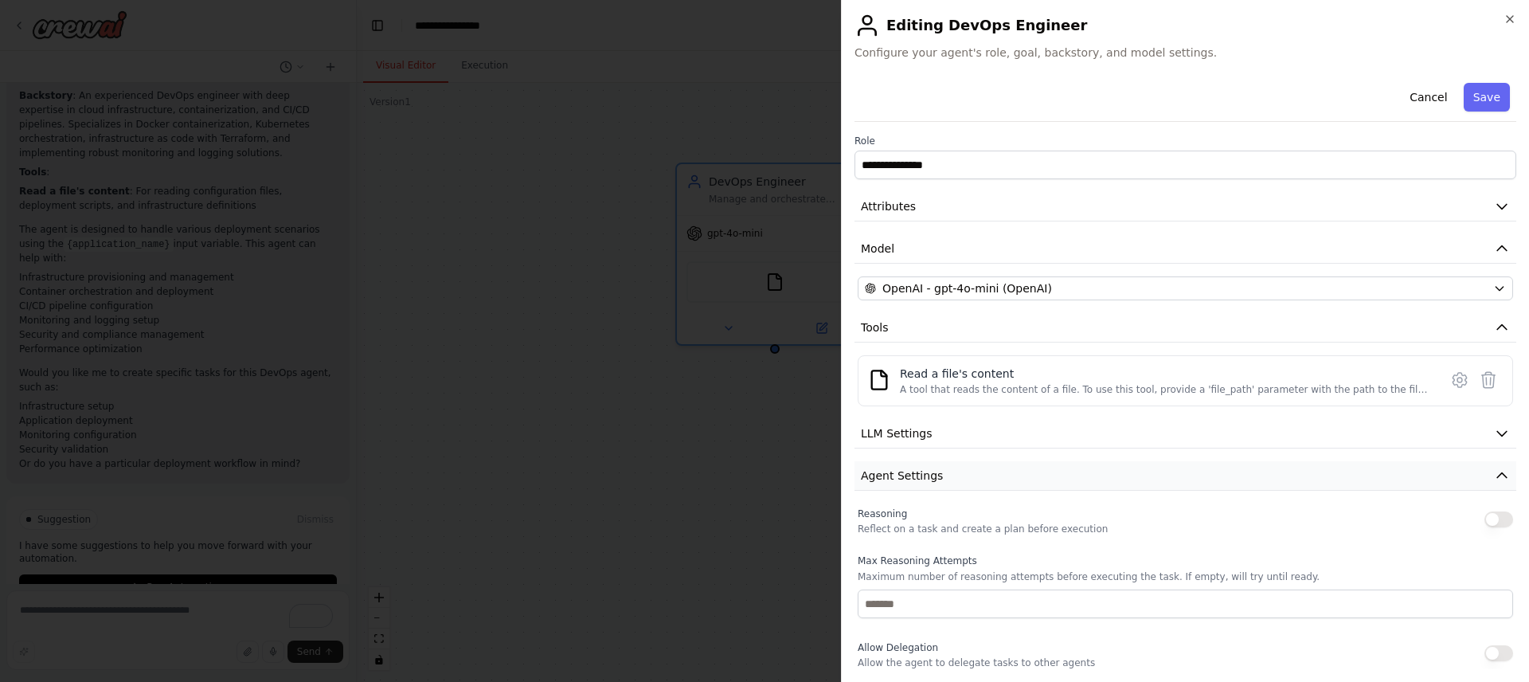
click at [975, 476] on button "Agent Settings" at bounding box center [1186, 475] width 662 height 29
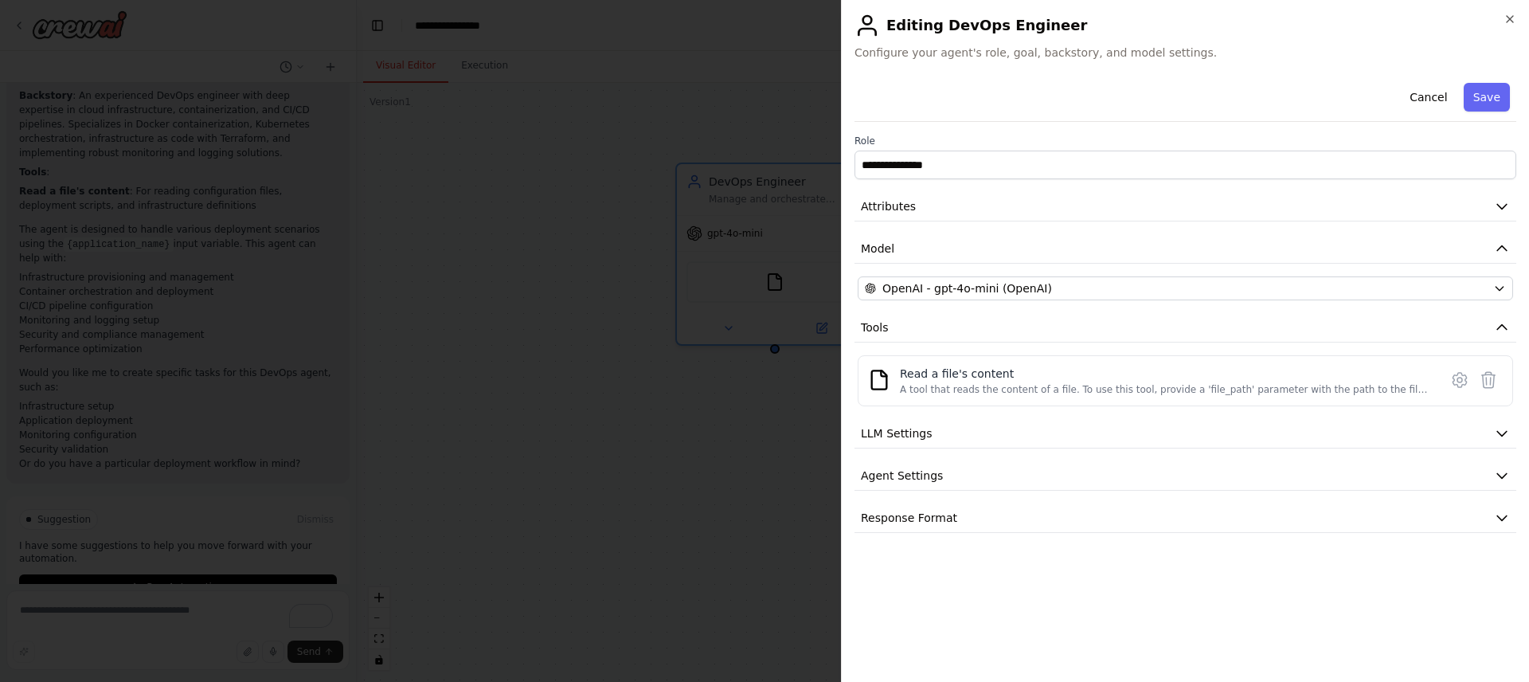
click at [993, 502] on div "**********" at bounding box center [1186, 304] width 662 height 456
click at [993, 519] on button "Response Format" at bounding box center [1186, 517] width 662 height 29
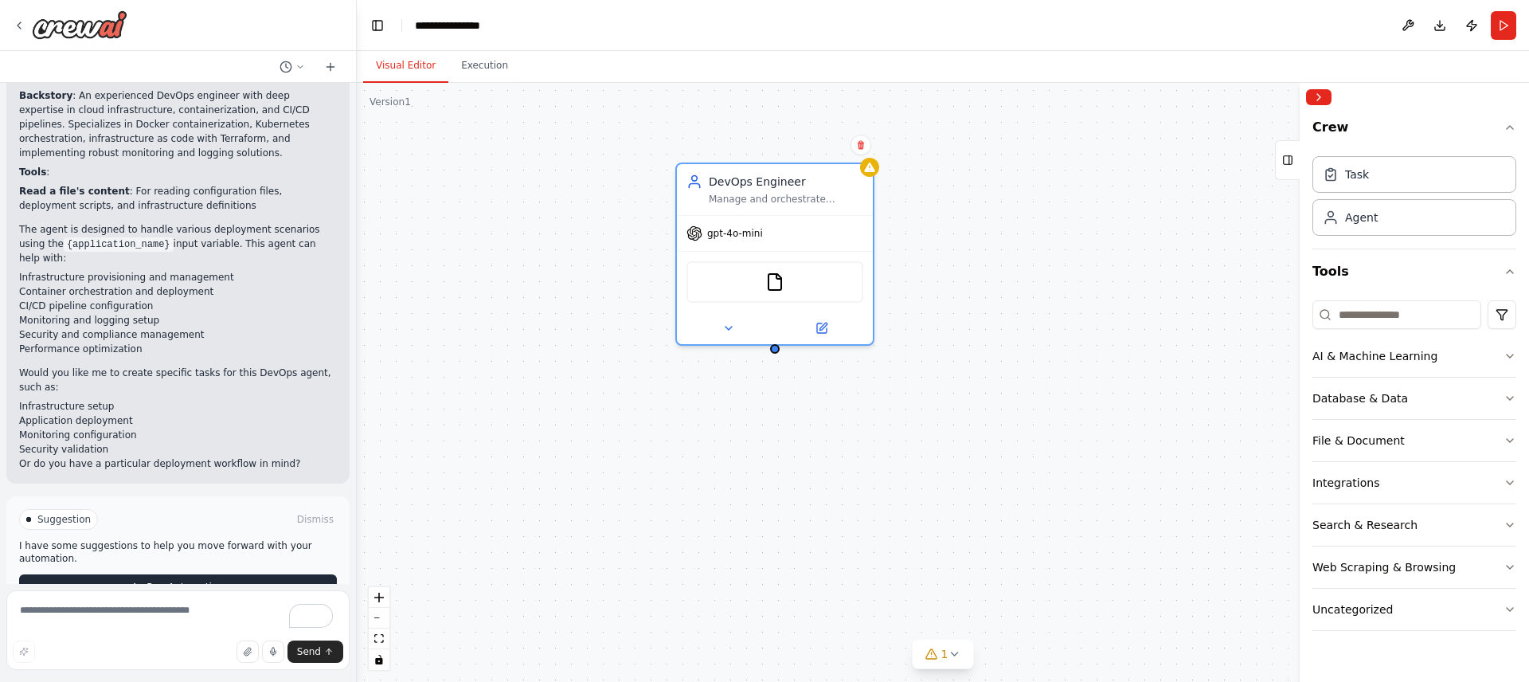
click at [166, 581] on span "Run Automation" at bounding box center [185, 587] width 77 height 13
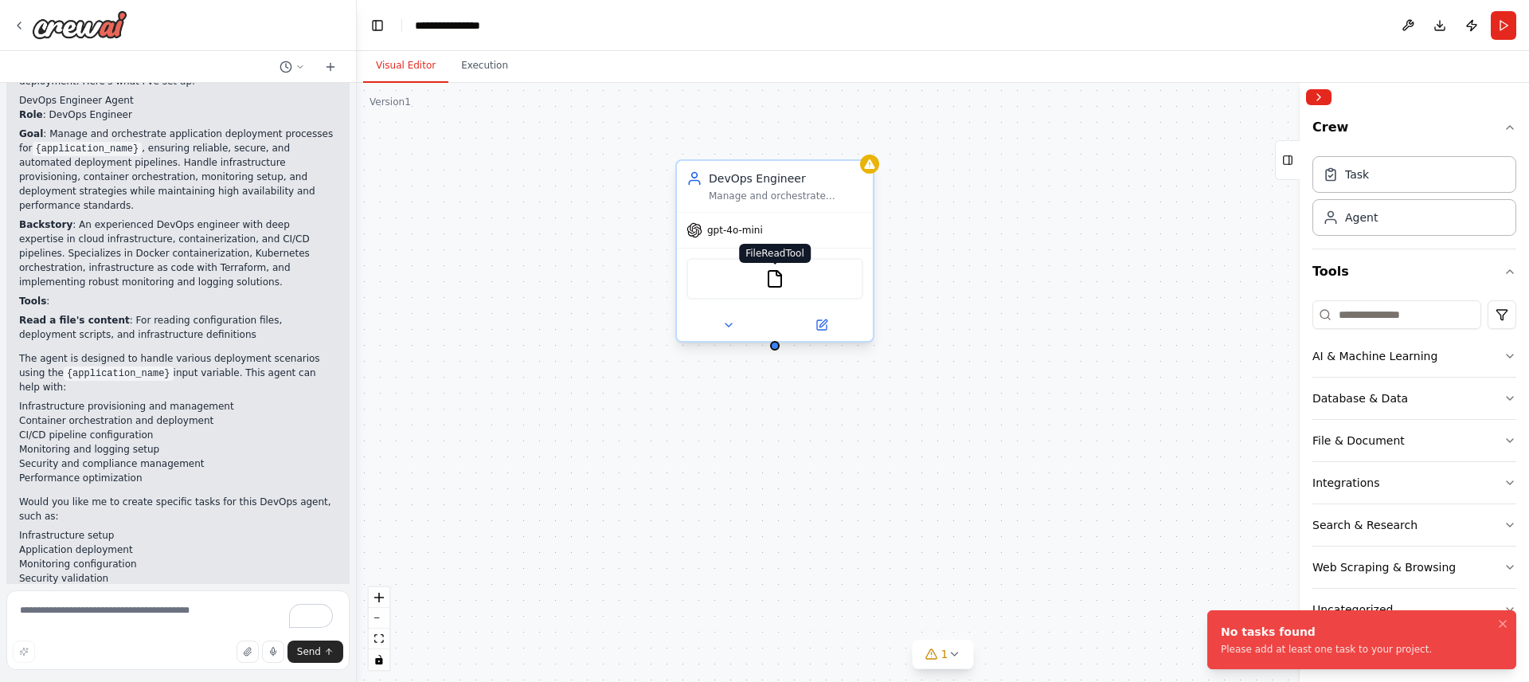
click at [776, 270] on img at bounding box center [774, 278] width 19 height 19
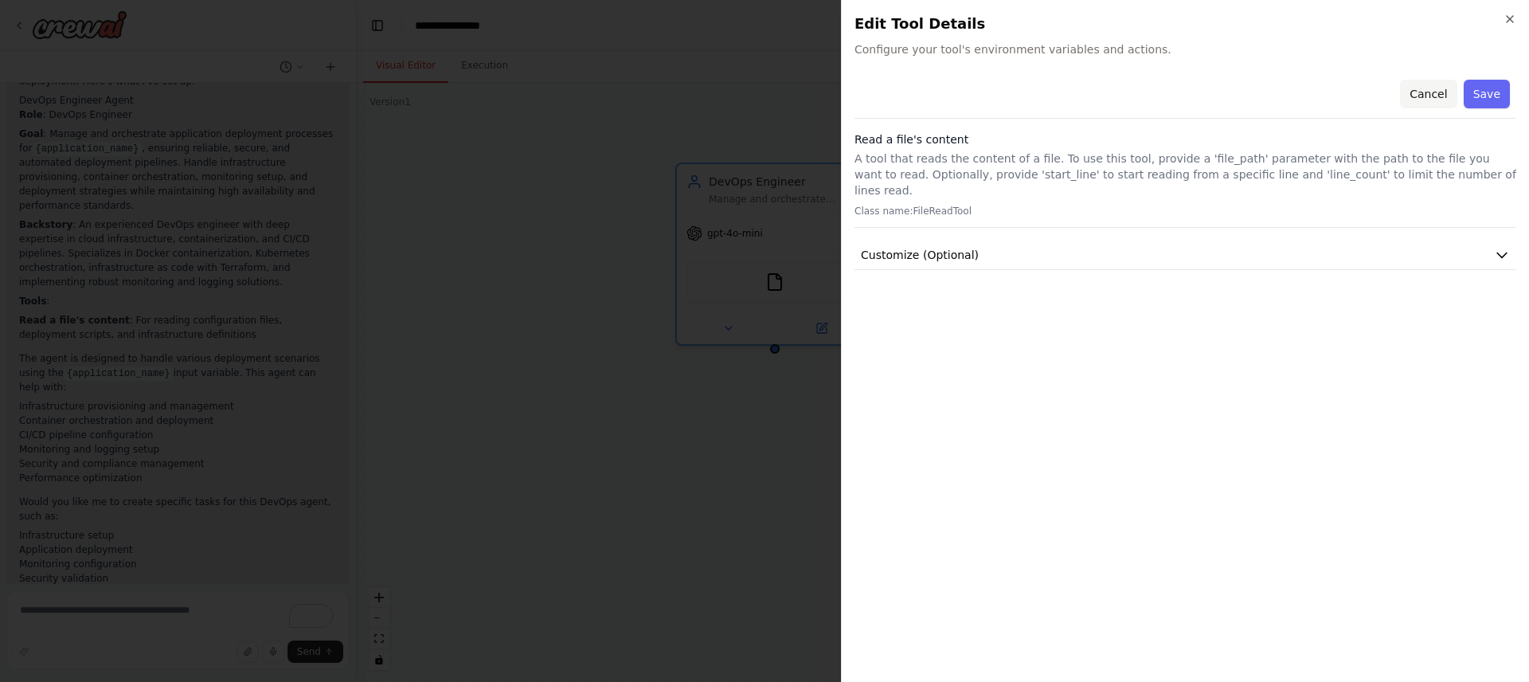
drag, startPoint x: 1430, startPoint y: 98, endPoint x: 1440, endPoint y: 90, distance: 12.4
click at [1431, 97] on button "Cancel" at bounding box center [1428, 94] width 57 height 29
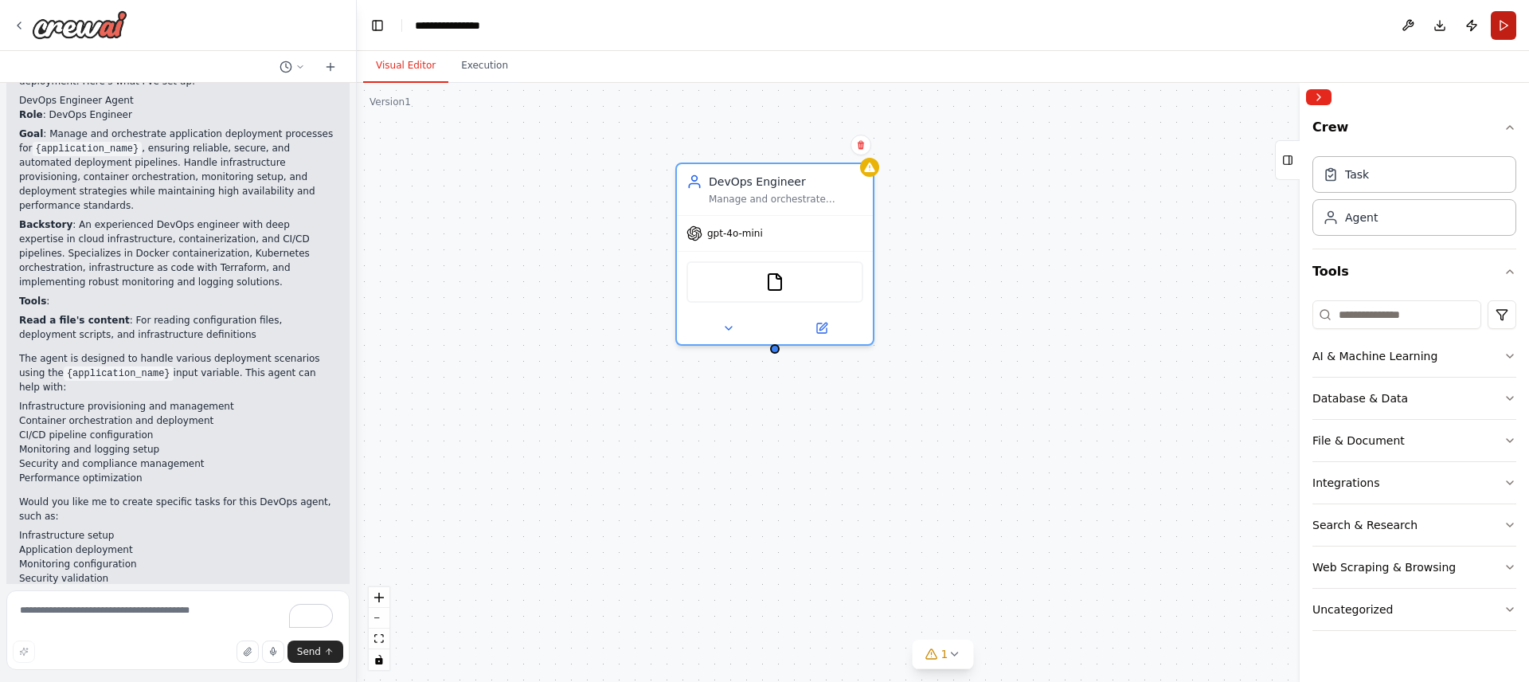
click at [1498, 33] on button "Run" at bounding box center [1503, 25] width 25 height 29
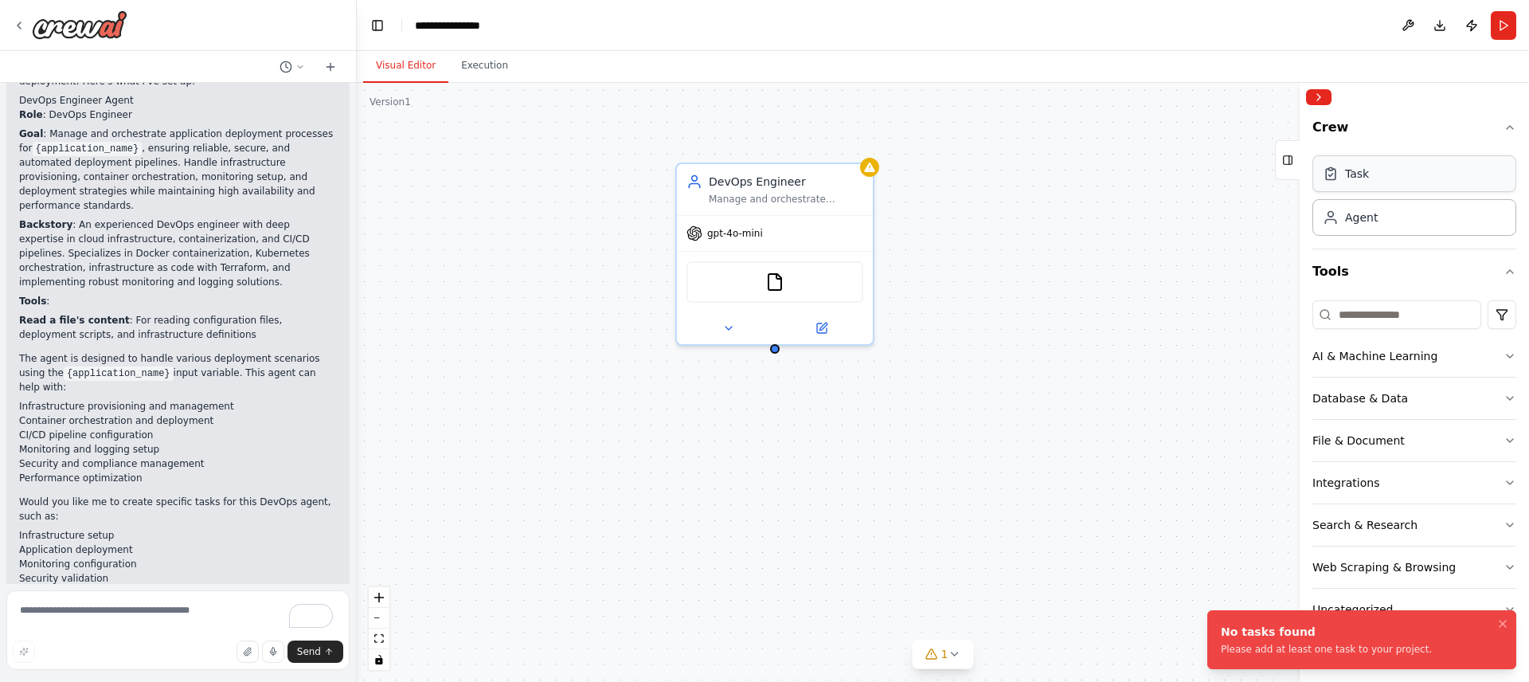
click at [1411, 175] on div "Task" at bounding box center [1414, 173] width 204 height 37
click at [1348, 175] on div "Task" at bounding box center [1357, 174] width 24 height 16
click at [1356, 211] on div "Agent" at bounding box center [1361, 217] width 33 height 16
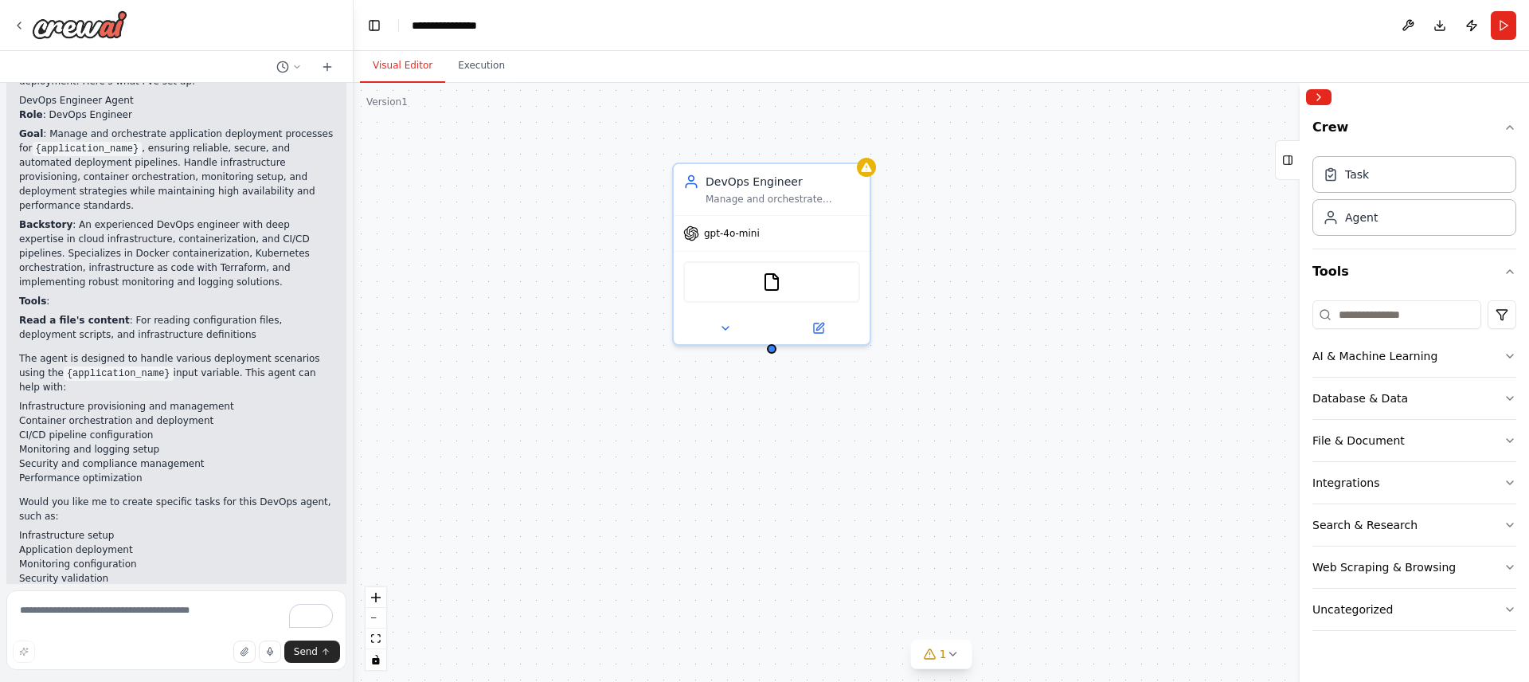
drag, startPoint x: 352, startPoint y: 467, endPoint x: 354, endPoint y: 518, distance: 51.8
click at [354, 518] on div "I want to create the devops agent for application deployment ▶ Thought process …" at bounding box center [764, 341] width 1529 height 682
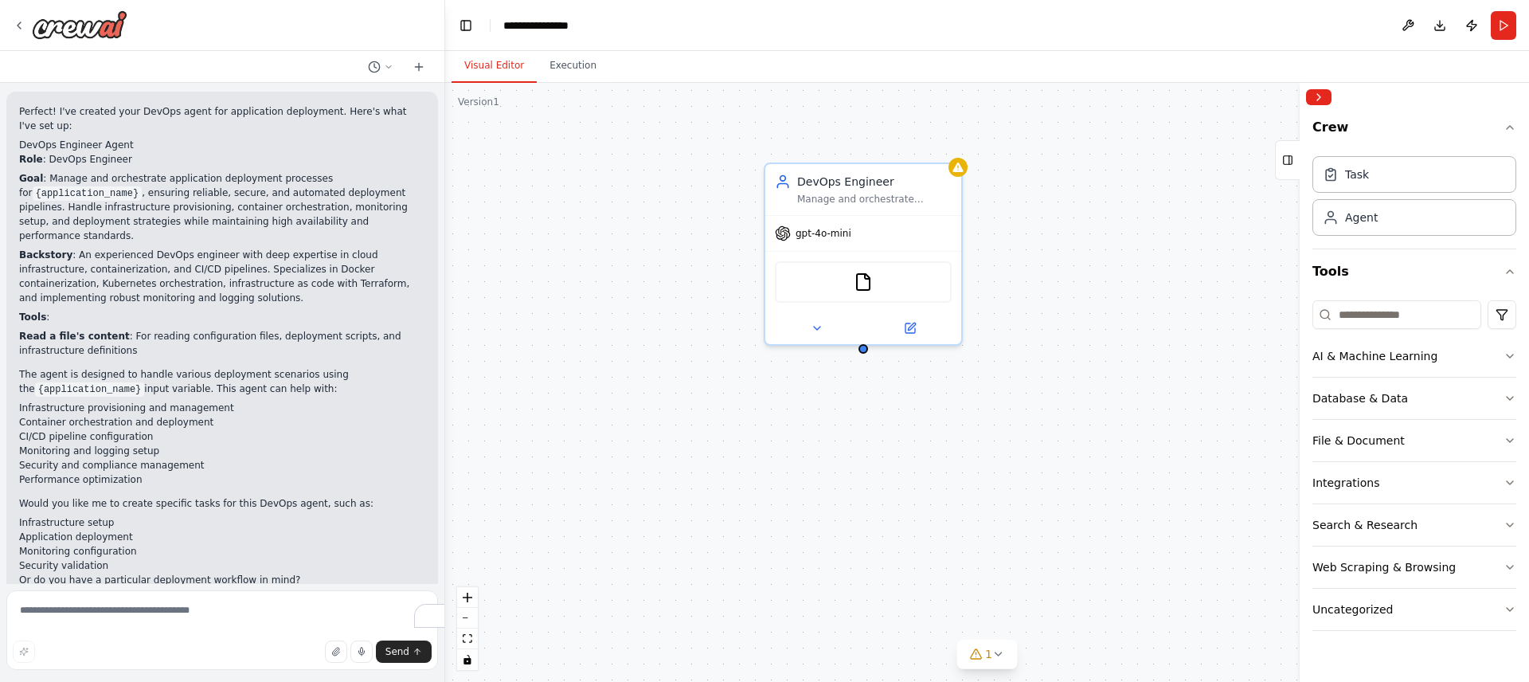
scroll to position [671, 0]
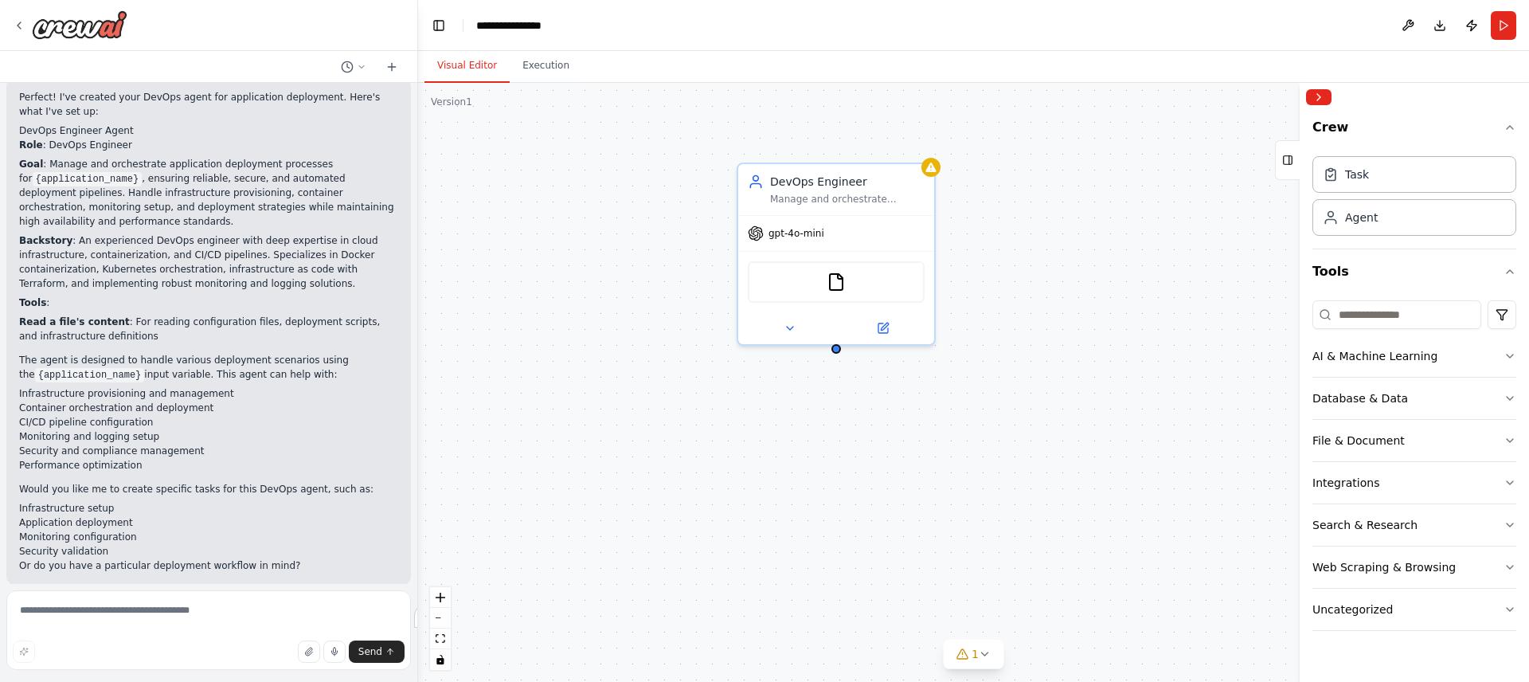
drag, startPoint x: 442, startPoint y: 462, endPoint x: 418, endPoint y: 475, distance: 27.1
click at [418, 475] on div "I want to create the devops agent for application deployment ▶ Thought process …" at bounding box center [764, 341] width 1529 height 682
click at [146, 621] on textarea "To enrich screen reader interactions, please activate Accessibility in Grammarl…" at bounding box center [208, 630] width 405 height 80
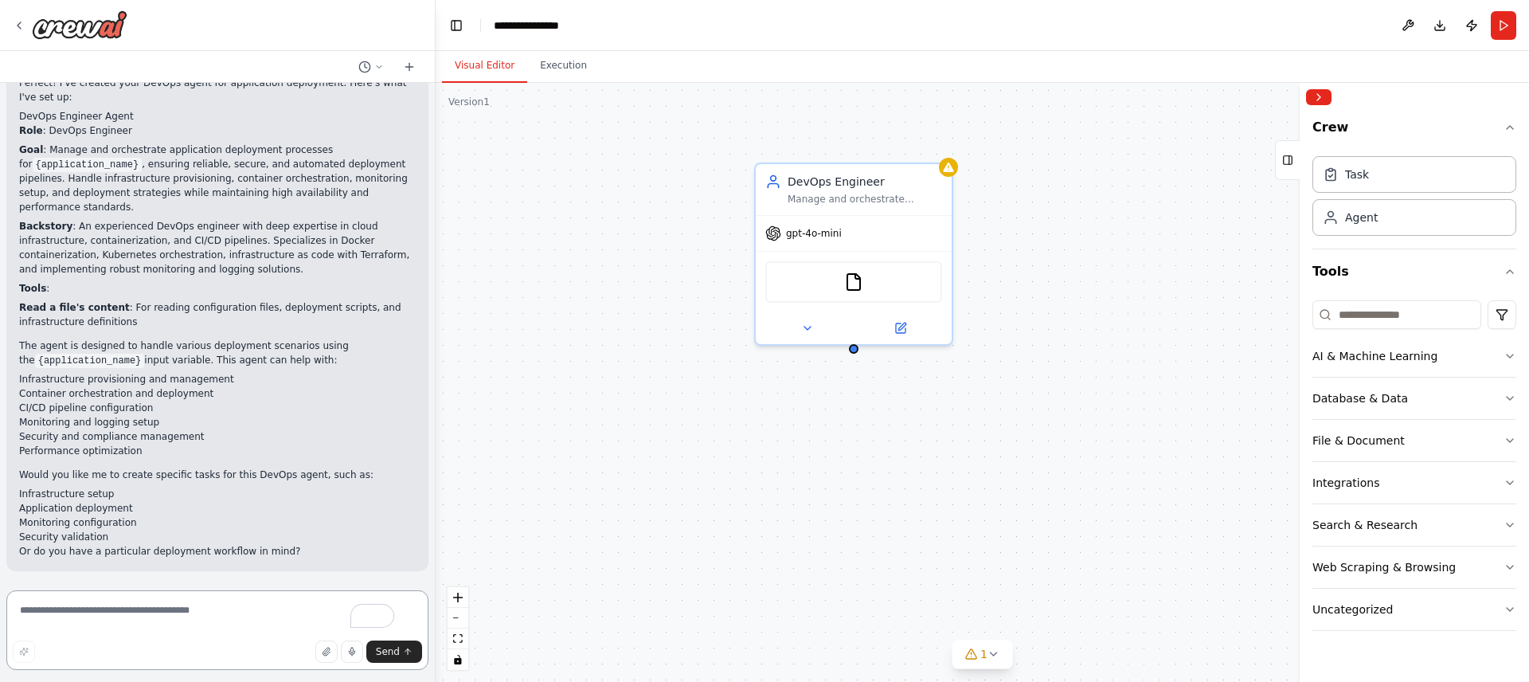
scroll to position [657, 0]
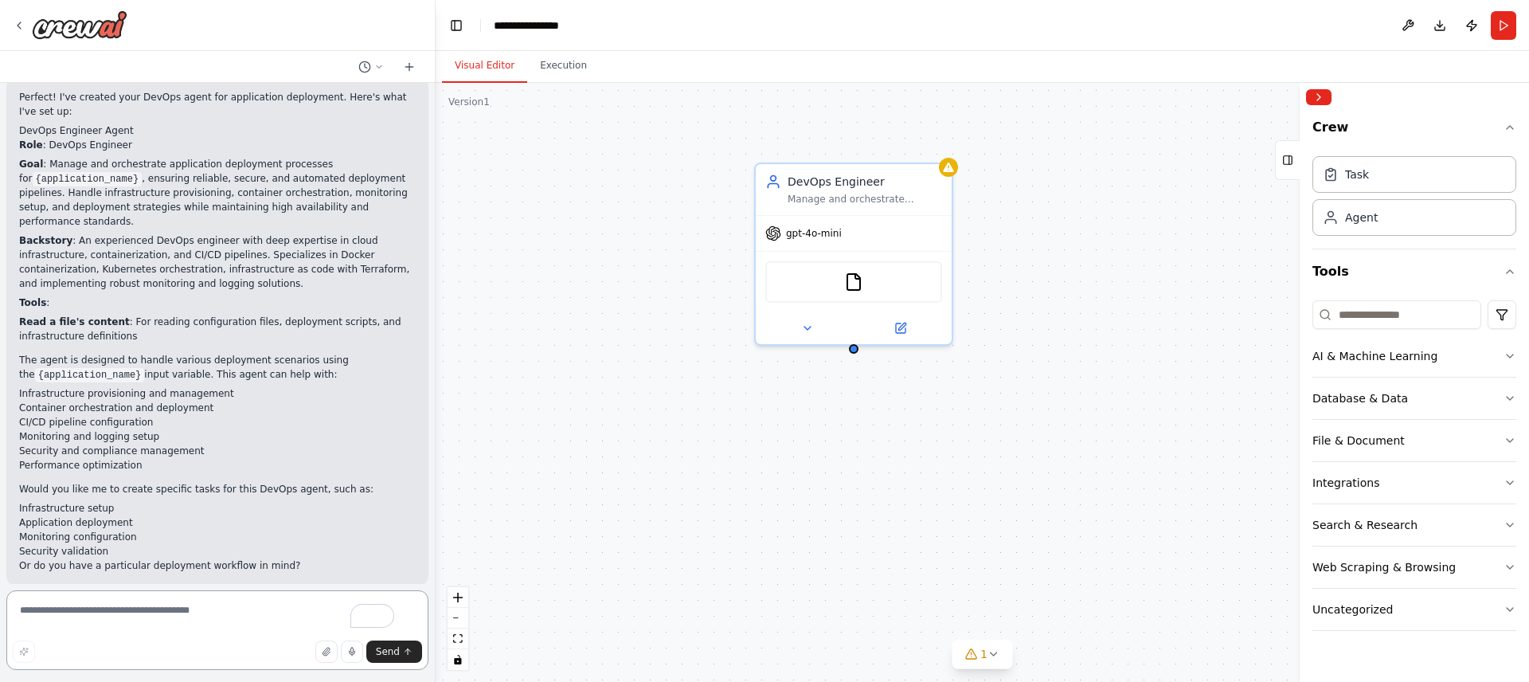
drag, startPoint x: 413, startPoint y: 438, endPoint x: 438, endPoint y: 213, distance: 226.7
click at [436, 201] on div "I want to create the devops agent for application deployment ▶ Thought process …" at bounding box center [764, 341] width 1529 height 682
click at [19, 25] on icon at bounding box center [19, 25] width 13 height 13
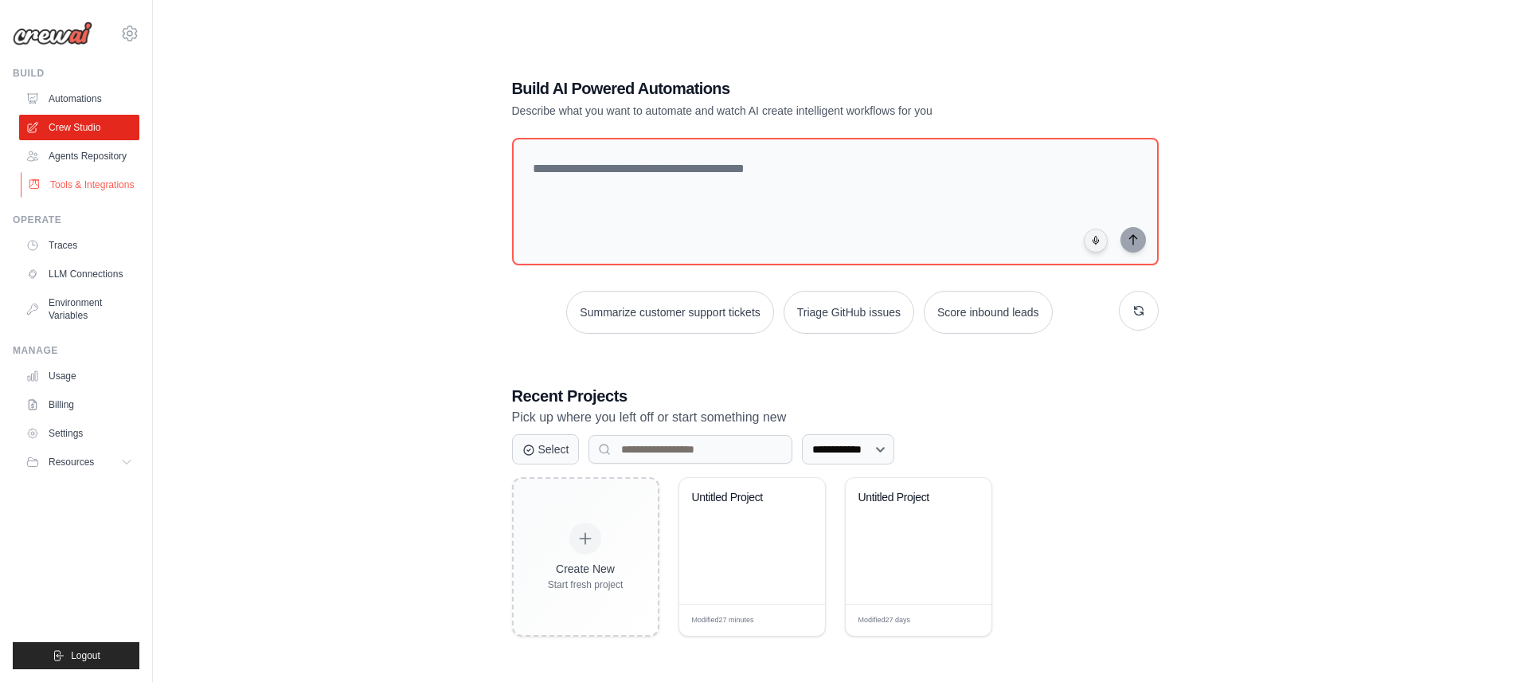
click at [82, 190] on link "Tools & Integrations" at bounding box center [81, 184] width 120 height 25
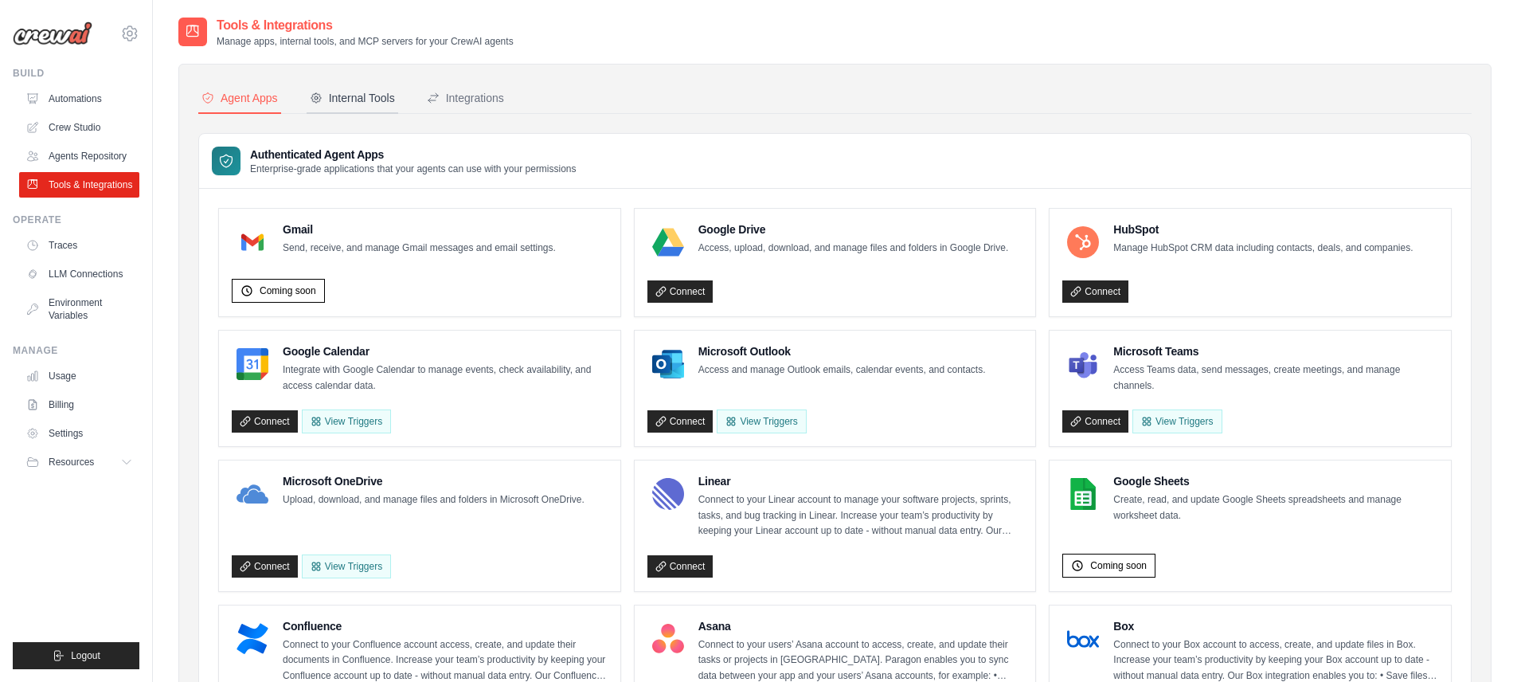
click at [365, 91] on div "Internal Tools" at bounding box center [352, 98] width 85 height 16
